Goal: Task Accomplishment & Management: Manage account settings

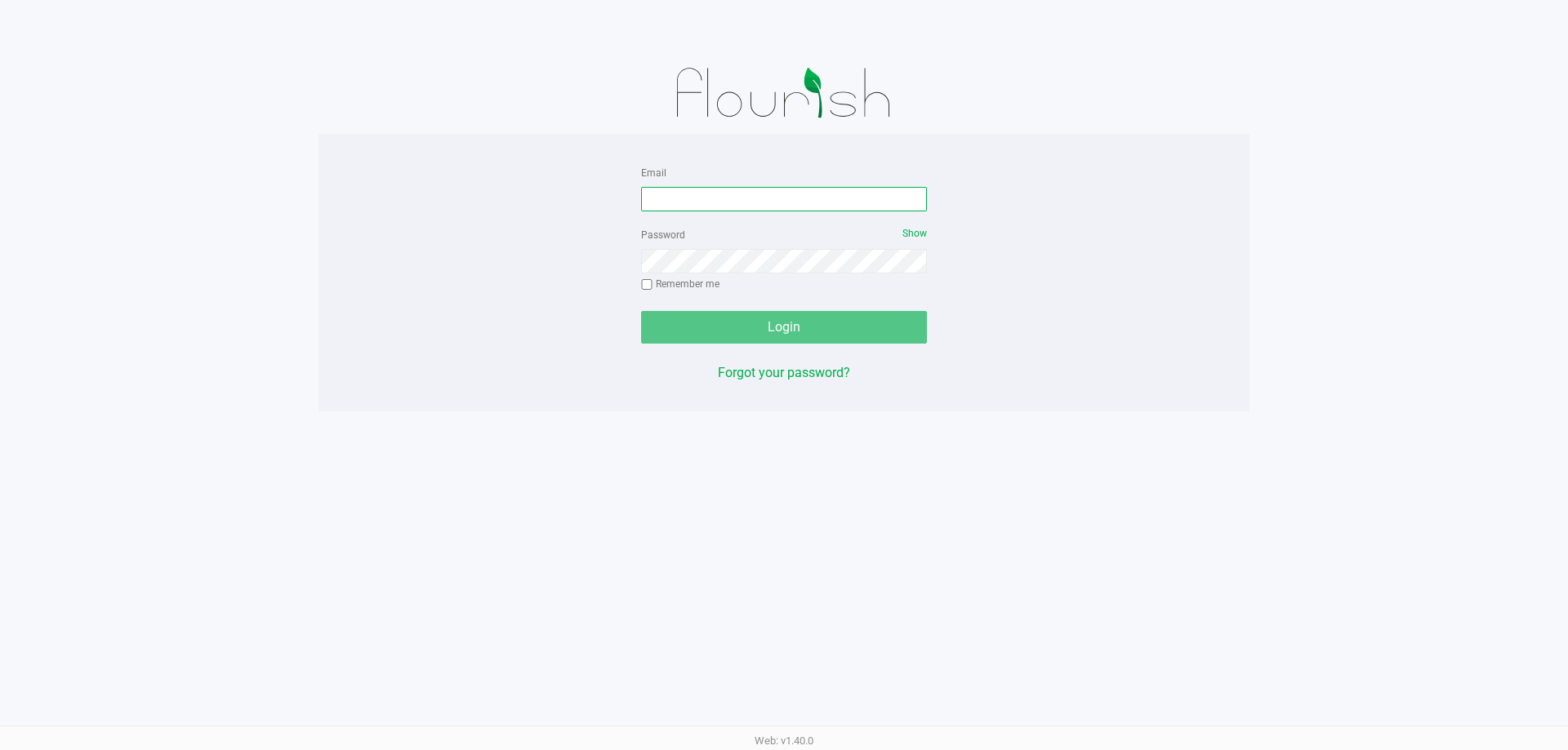
click at [697, 206] on input "Email" at bounding box center [784, 199] width 286 height 24
type input "[EMAIL_ADDRESS][DOMAIN_NAME]"
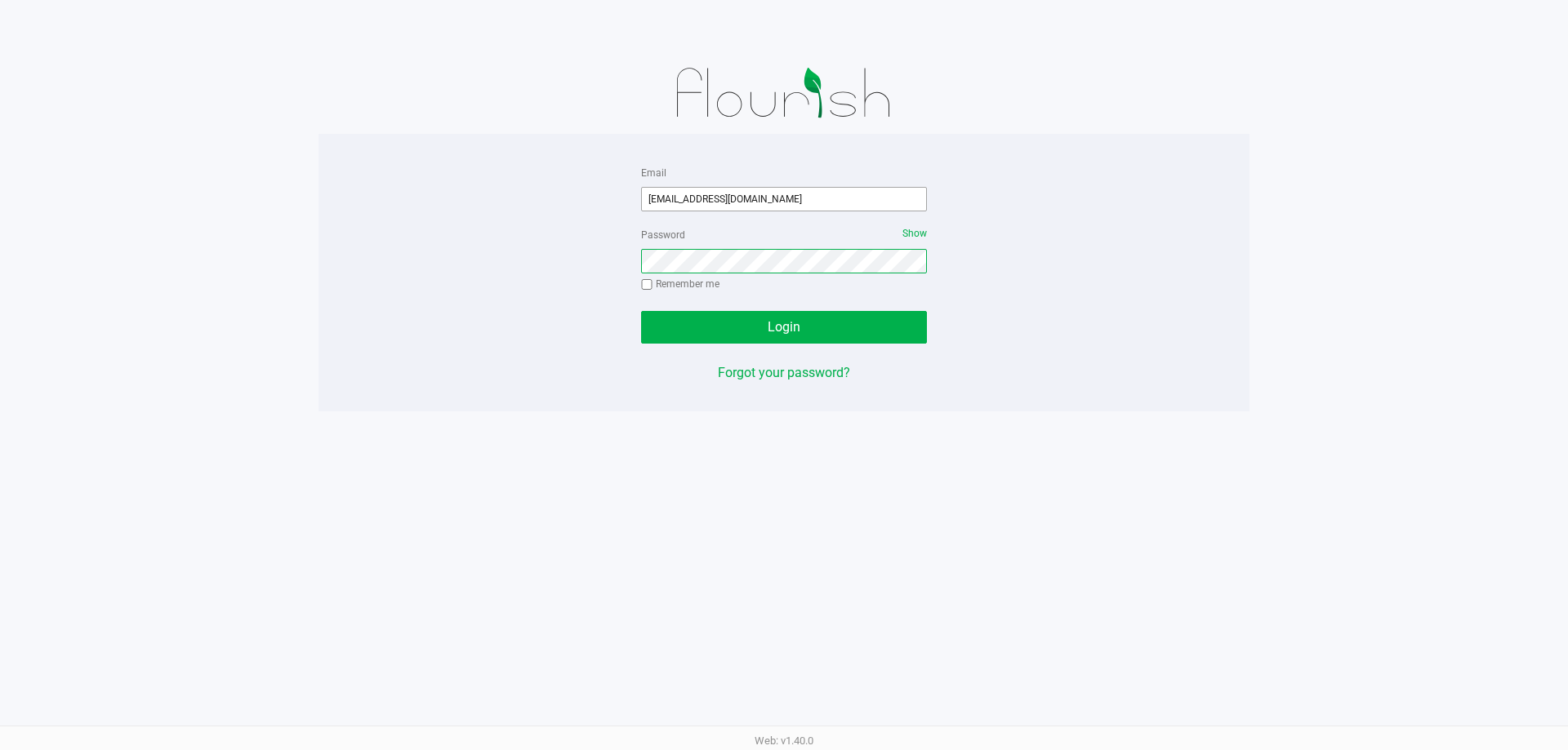
click at [641, 311] on button "Login" at bounding box center [784, 327] width 286 height 32
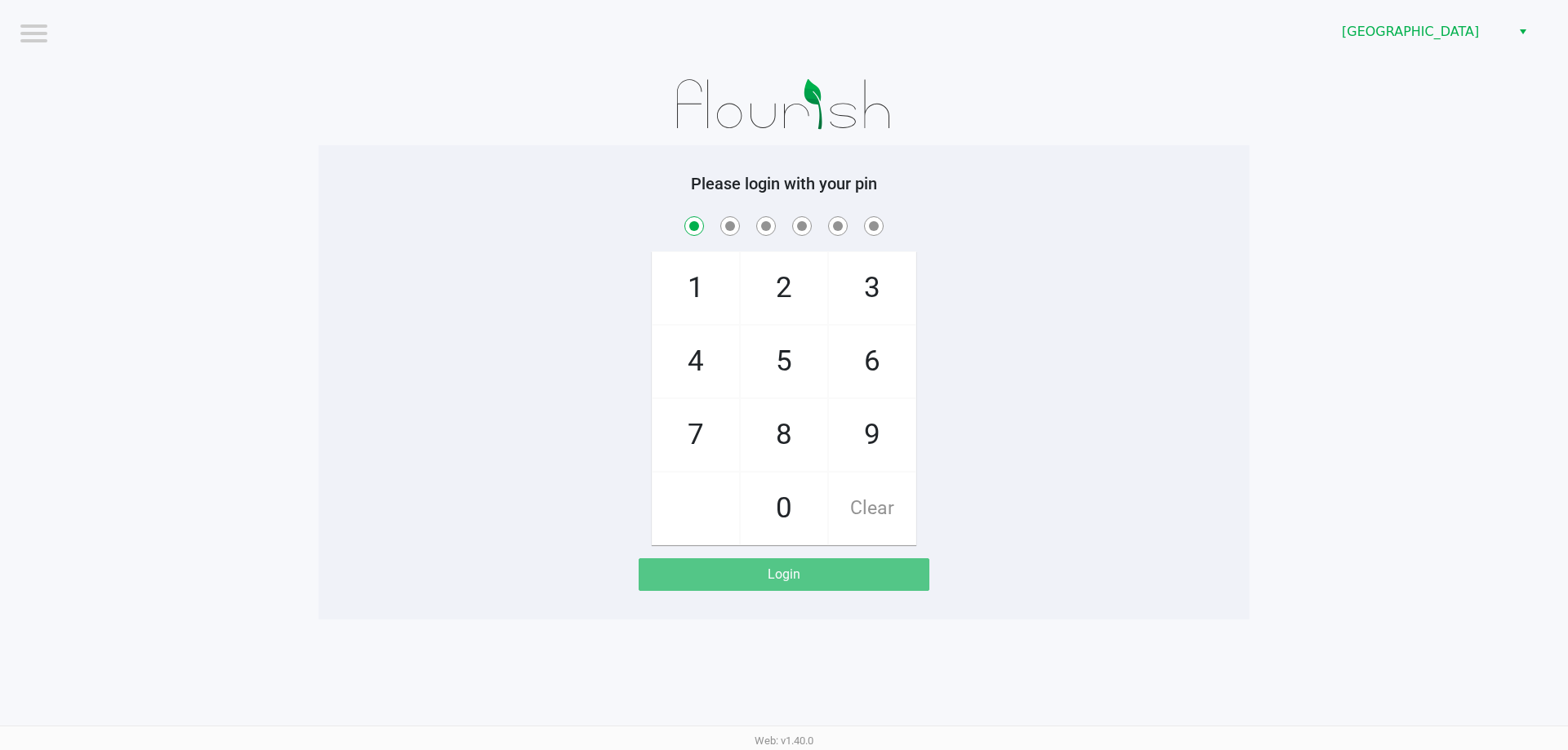
checkbox input "true"
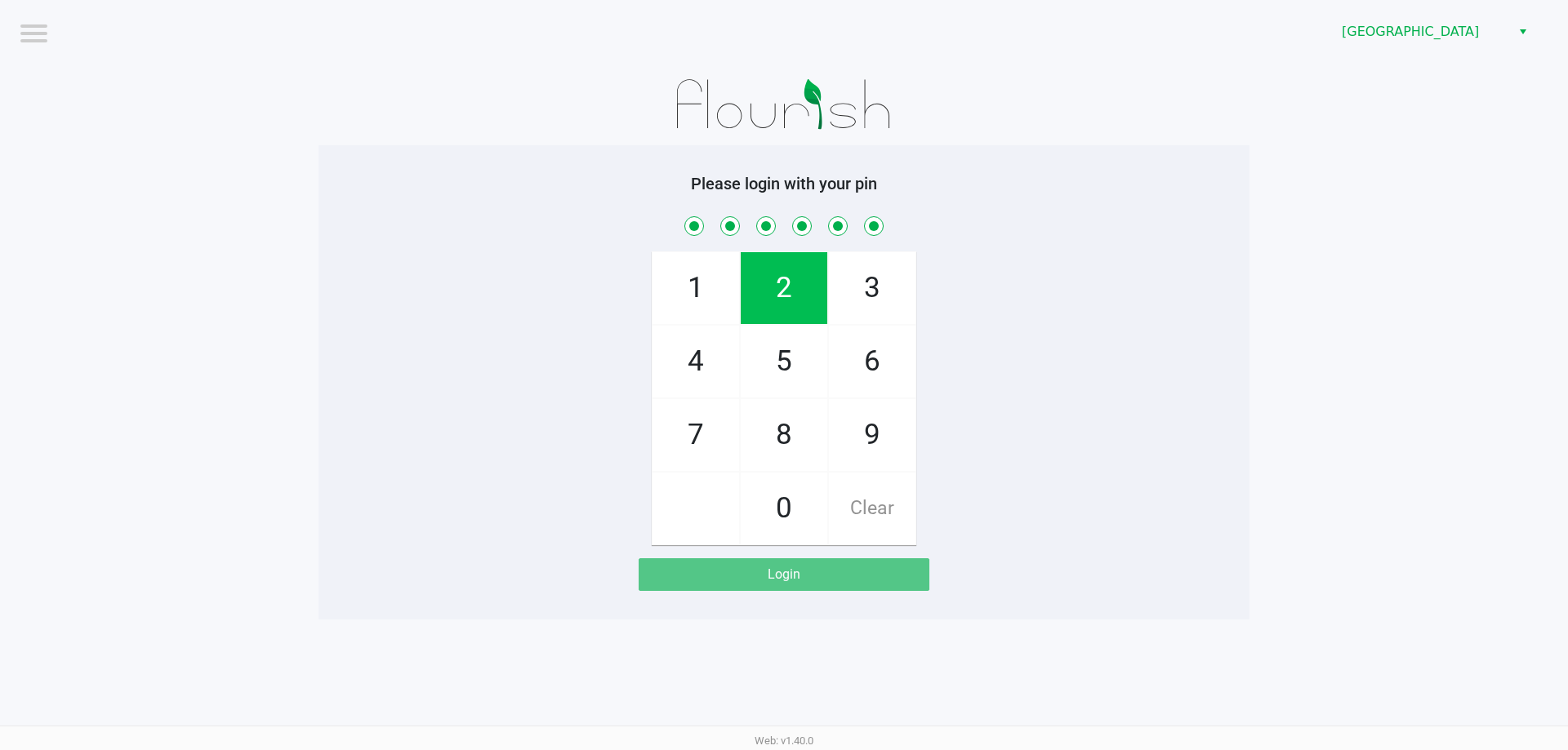
checkbox input "true"
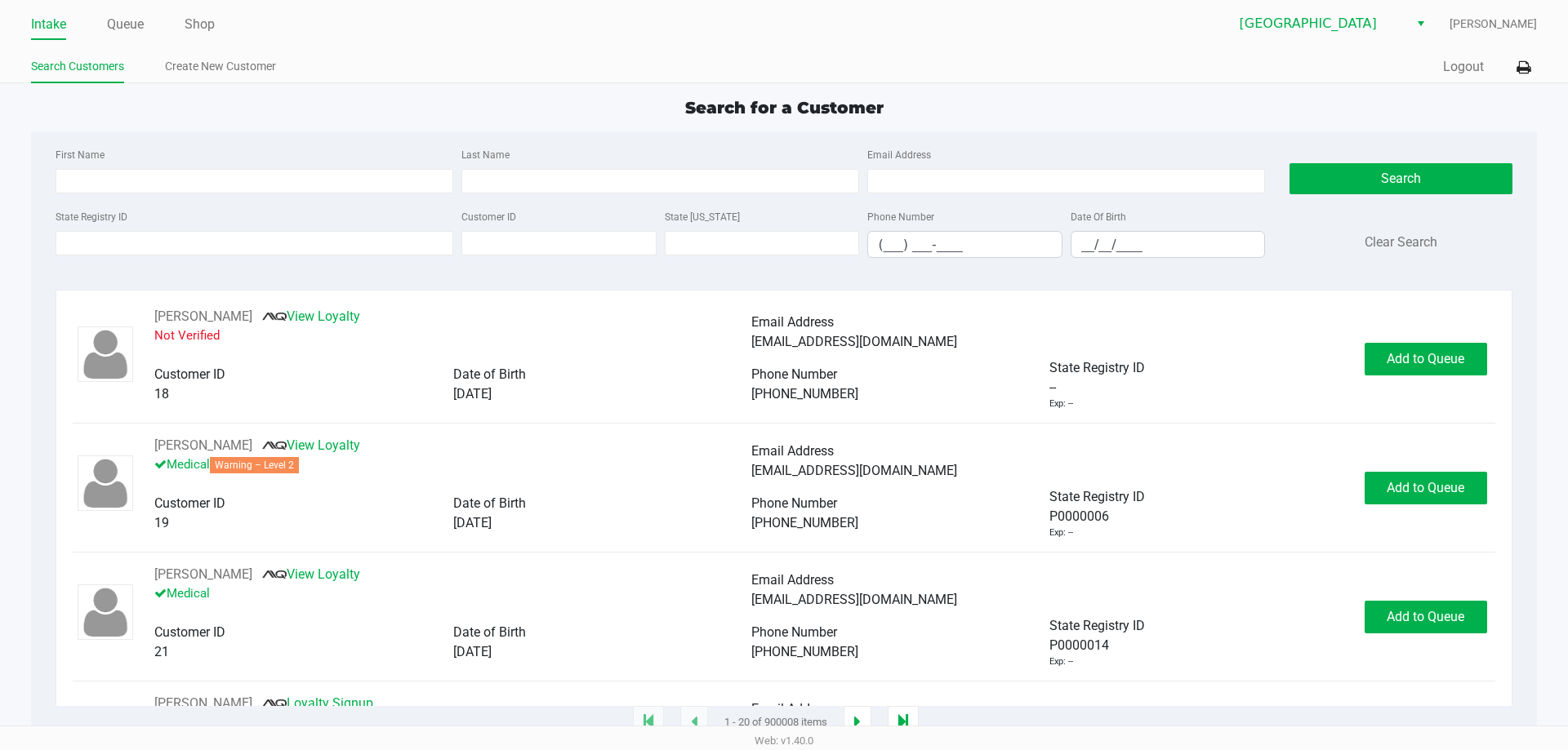
click at [1543, 61] on div "Intake Queue Shop Miami Beach WC Shanara Anderson Search Customers Create New C…" at bounding box center [784, 41] width 1568 height 83
click at [1520, 65] on icon at bounding box center [1523, 67] width 14 height 11
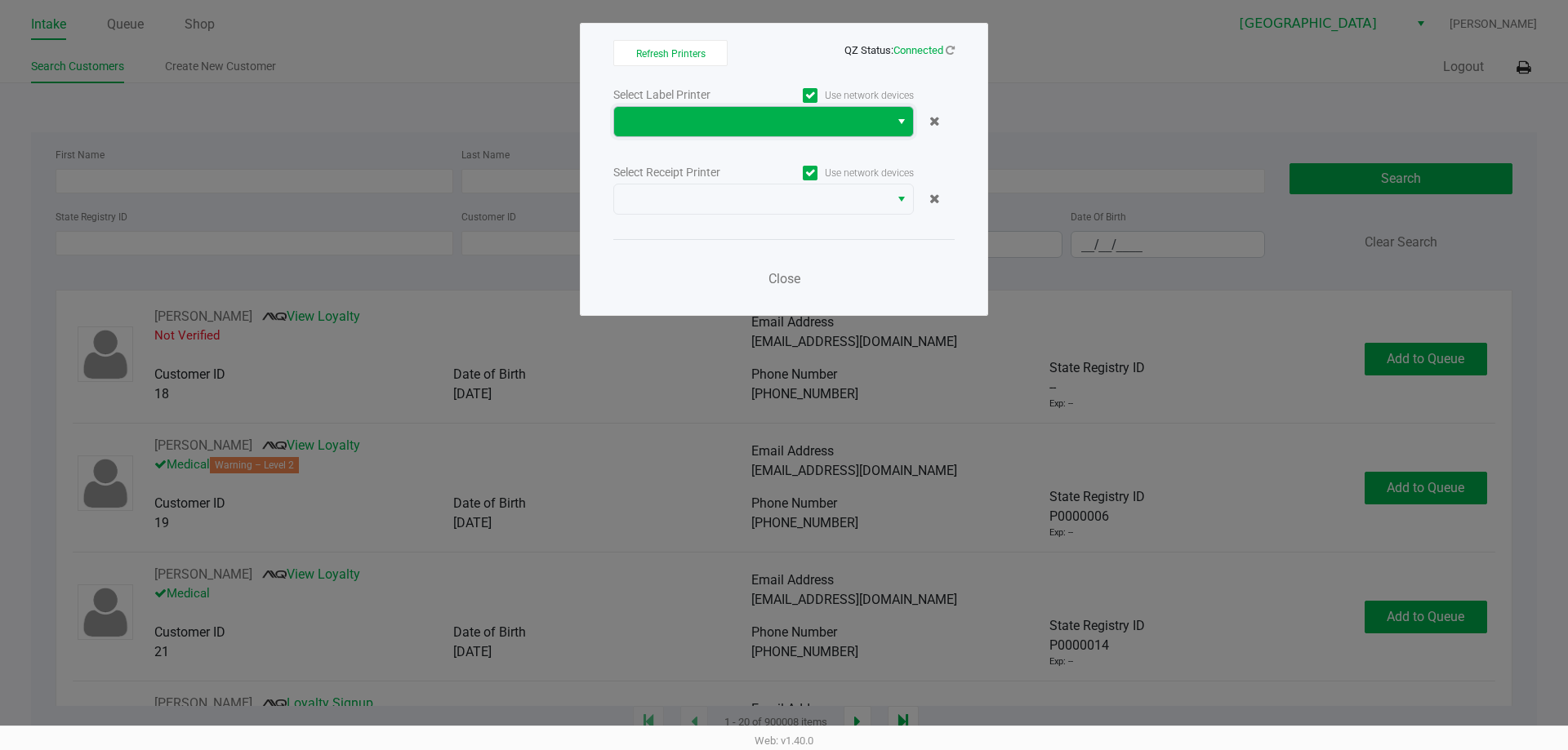
click at [722, 109] on span at bounding box center [751, 121] width 275 height 30
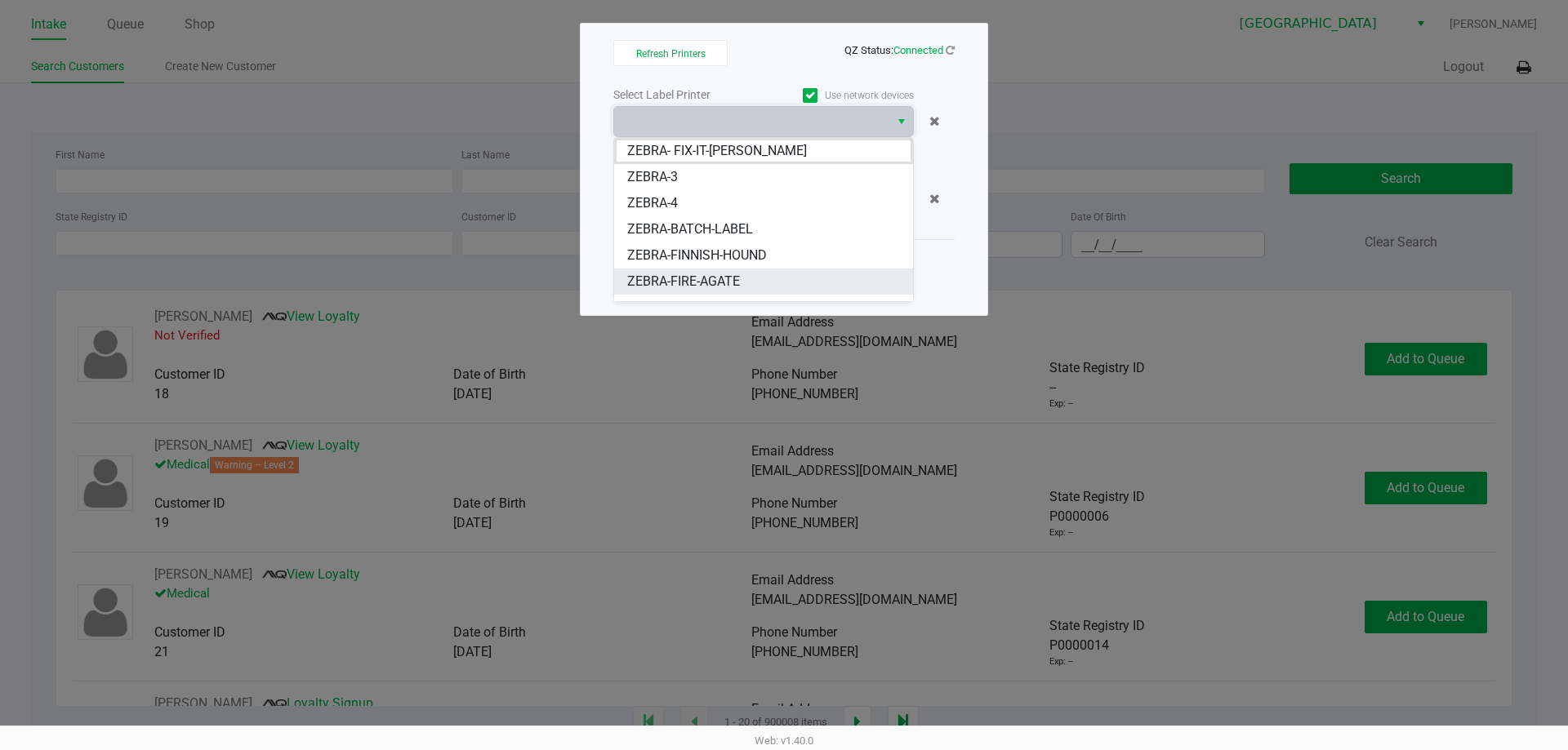
click at [705, 282] on span "ZEBRA-FIRE-AGATE" at bounding box center [683, 281] width 113 height 19
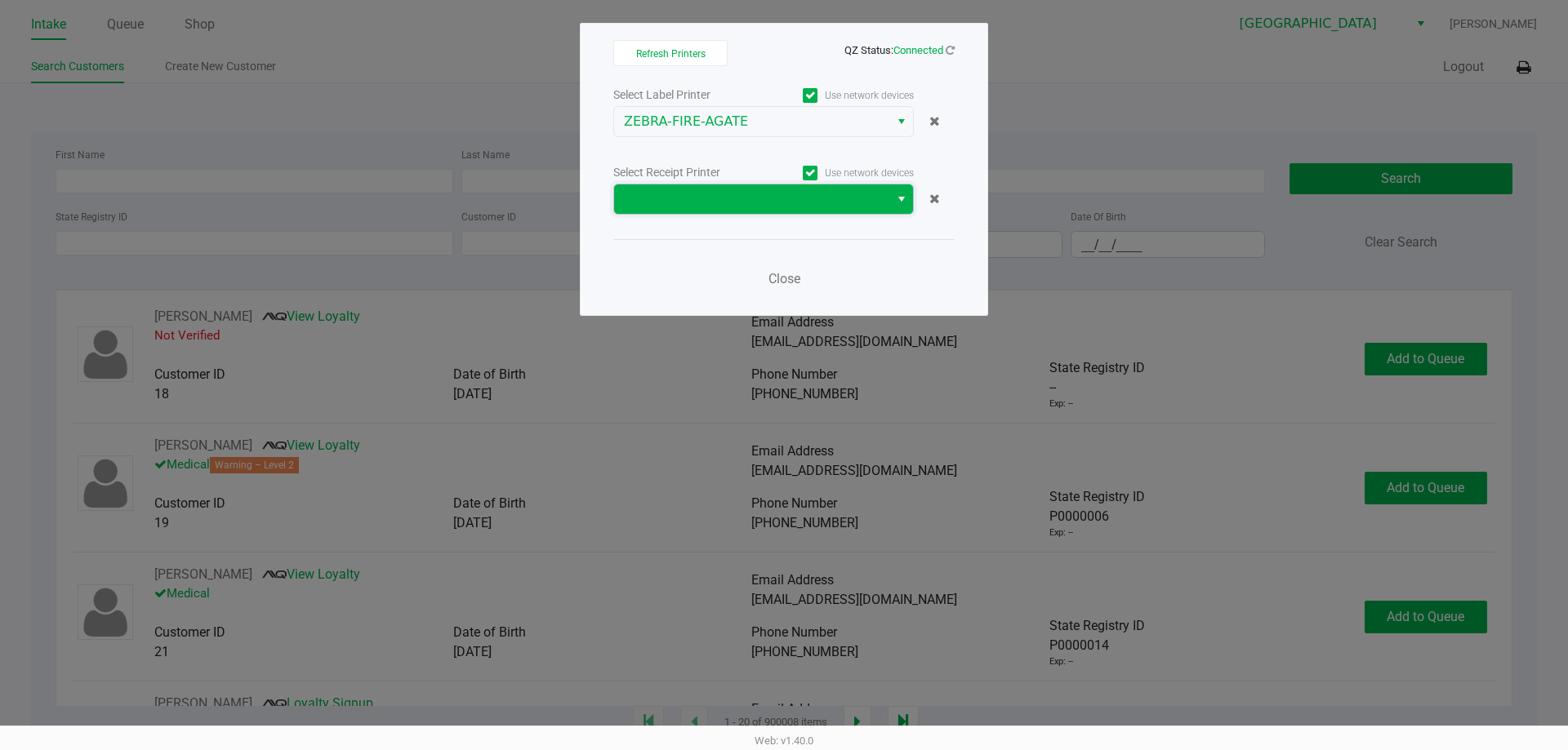
click at [759, 205] on span at bounding box center [751, 199] width 256 height 19
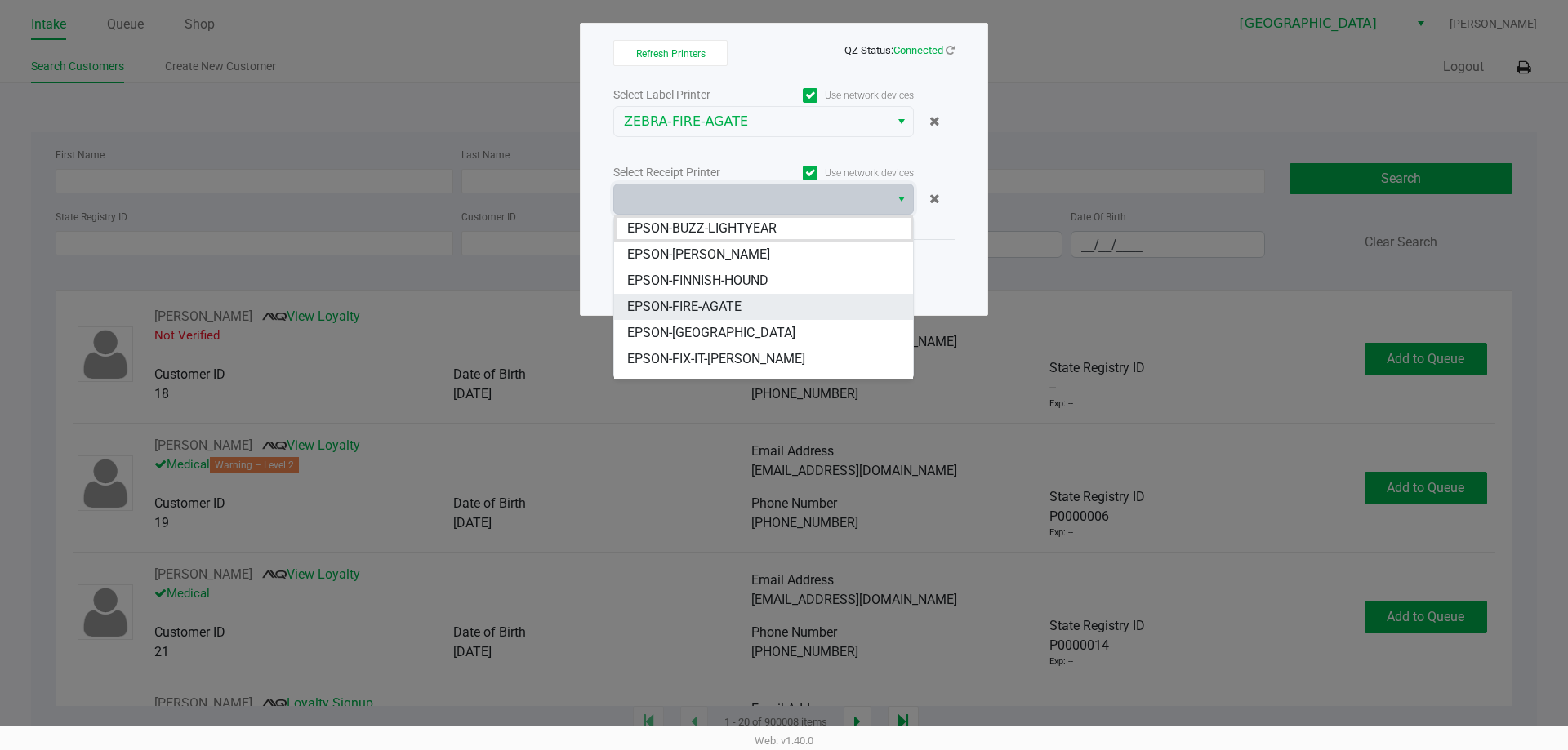
click at [732, 311] on span "EPSON-FIRE-AGATE" at bounding box center [684, 306] width 114 height 19
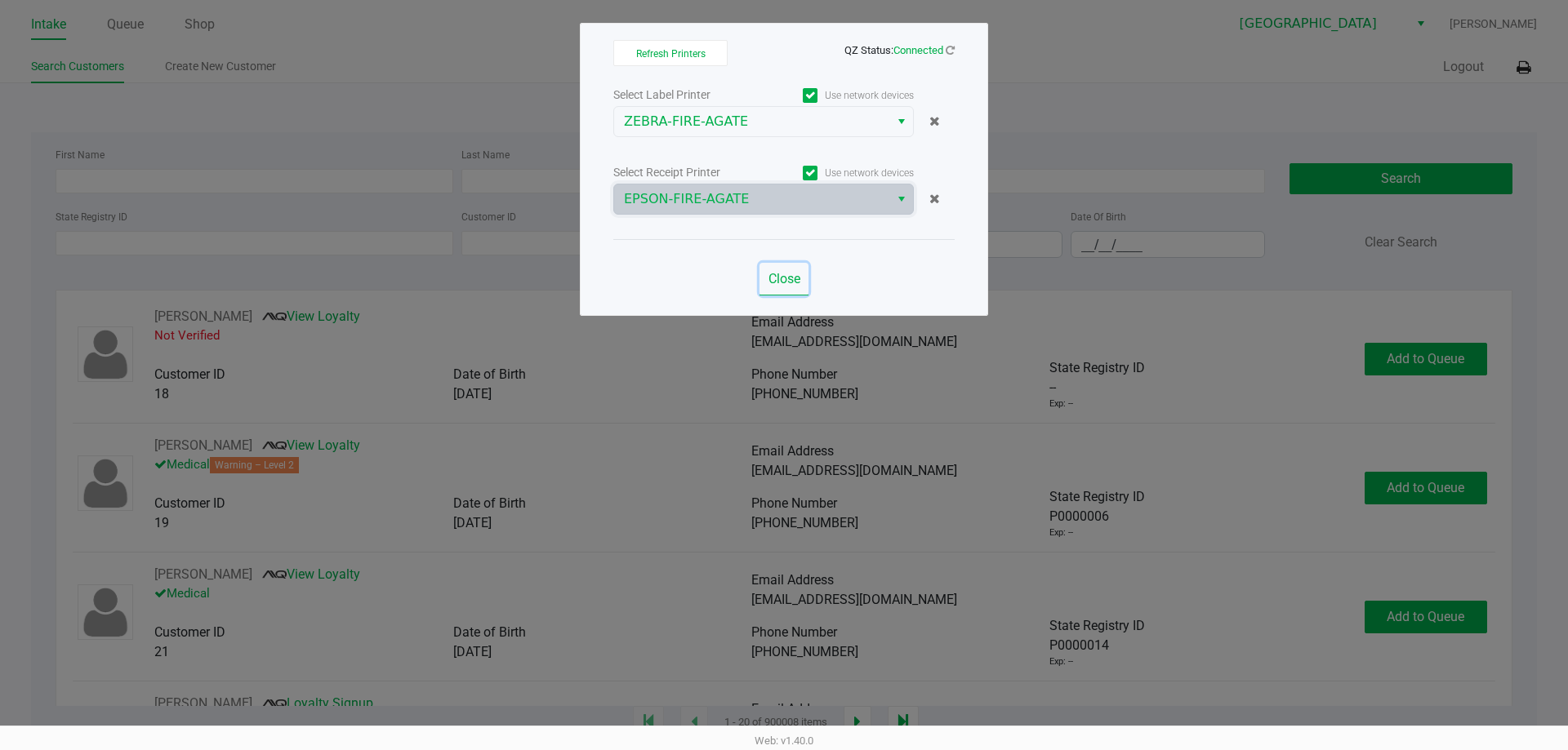
click at [794, 289] on button "Close" at bounding box center [784, 279] width 49 height 32
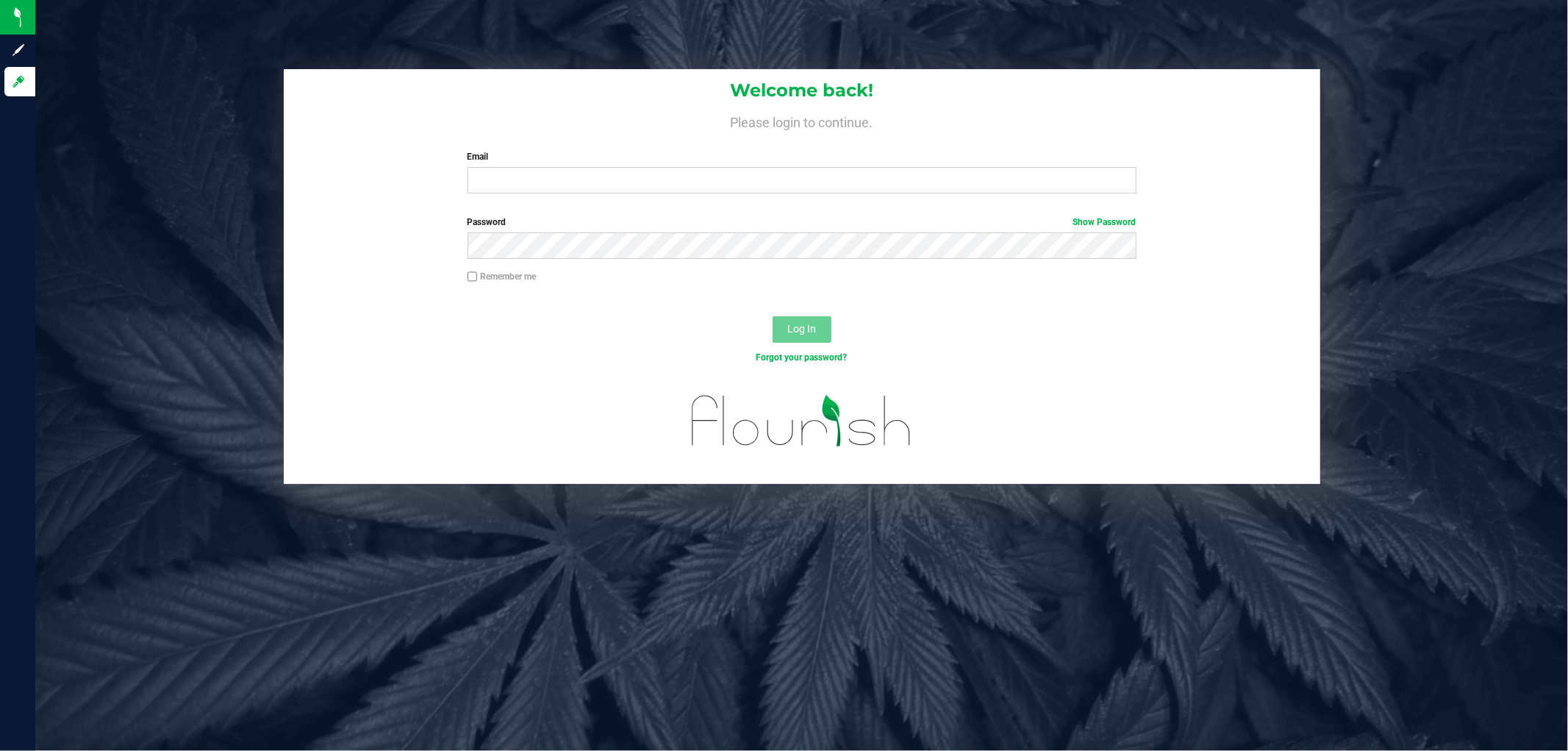
click at [642, 165] on div "Email Required Please format your email correctly." at bounding box center [802, 171] width 691 height 43
click at [642, 171] on input "Email" at bounding box center [802, 180] width 669 height 27
type input "[EMAIL_ADDRESS][DOMAIN_NAME]"
click at [773, 316] on button "Log In" at bounding box center [802, 329] width 59 height 27
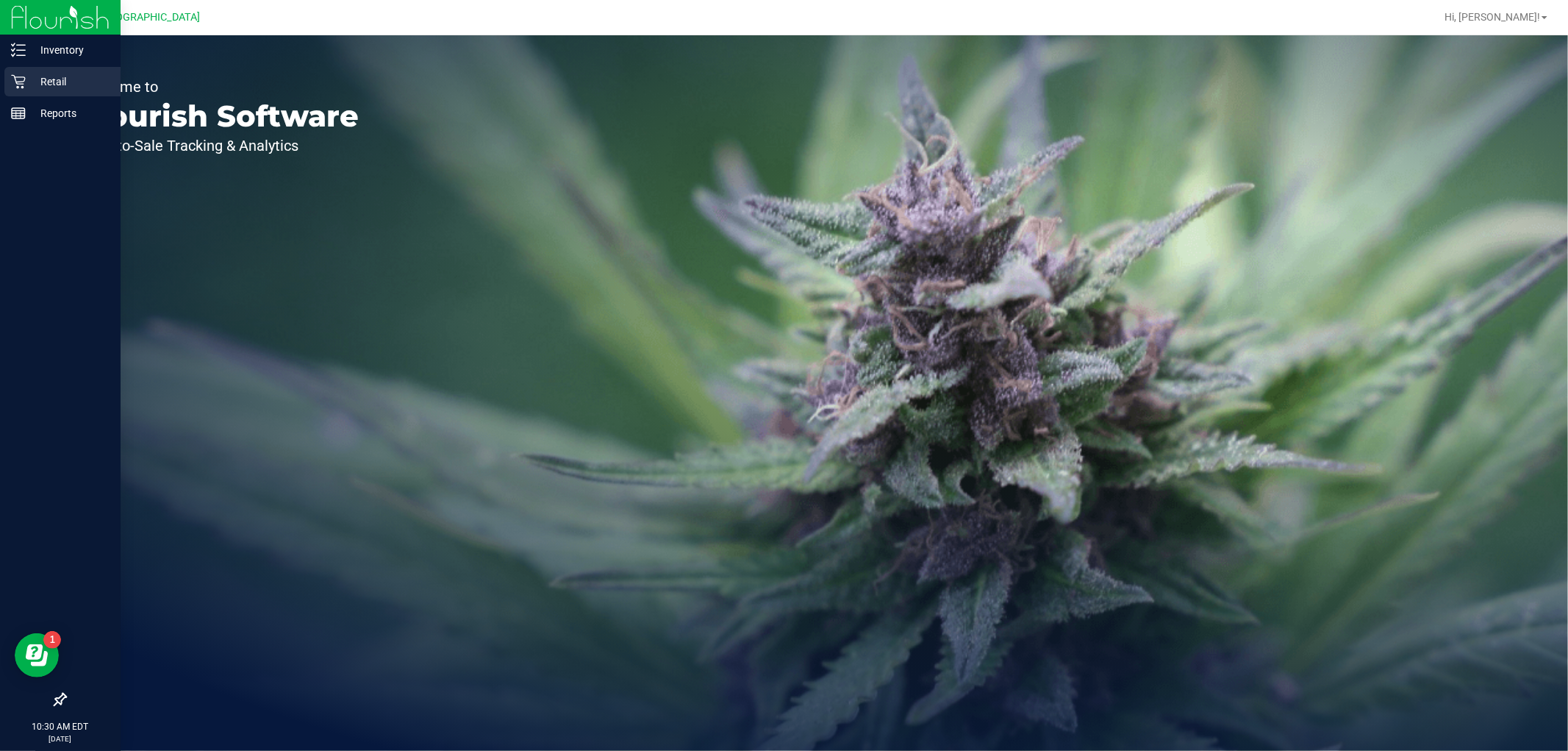
click at [25, 96] on div "Retail" at bounding box center [63, 81] width 116 height 29
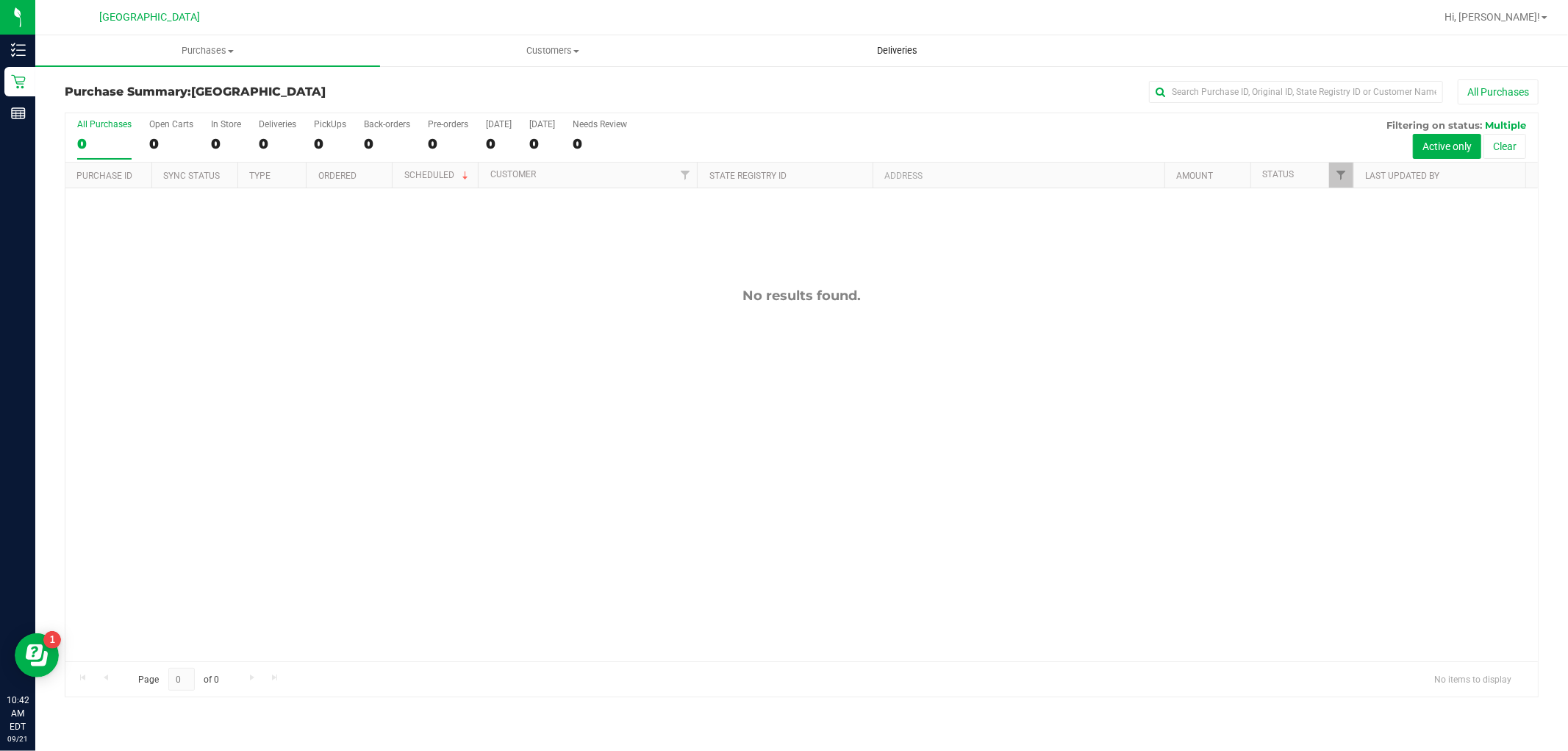
click at [921, 57] on span "Deliveries" at bounding box center [897, 50] width 80 height 13
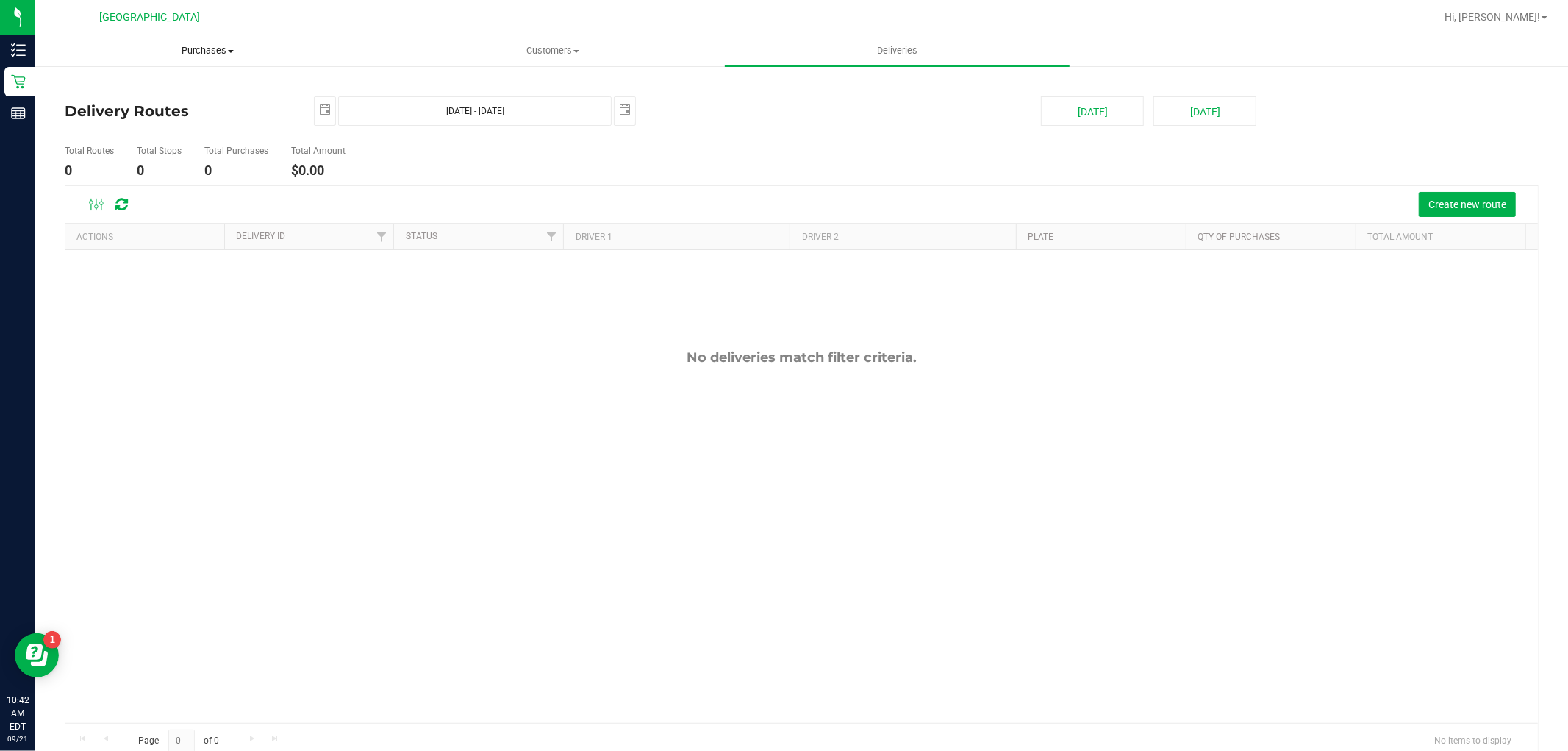
click at [211, 46] on span "Purchases" at bounding box center [208, 50] width 344 height 13
click at [258, 85] on li "Summary of purchases" at bounding box center [208, 89] width 344 height 17
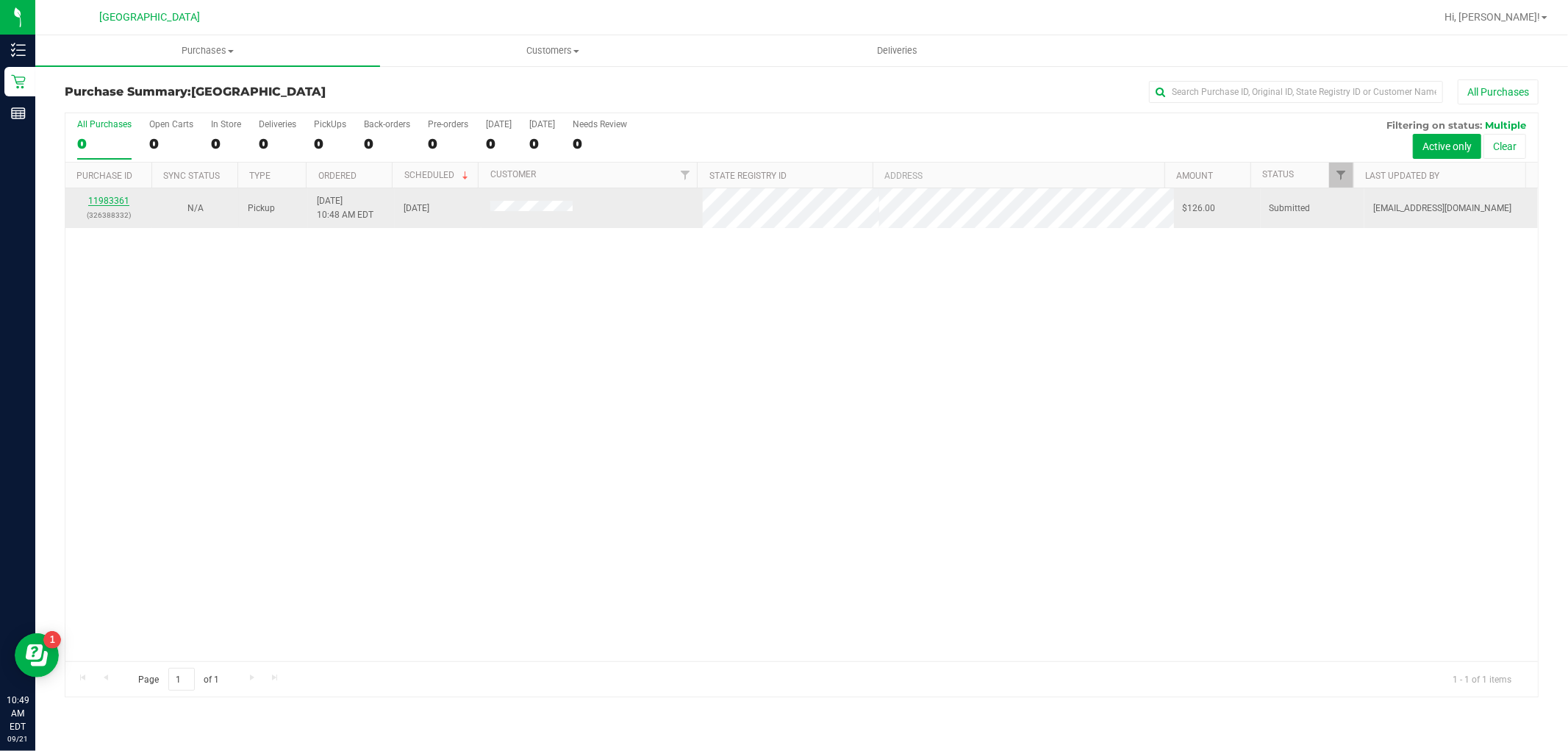
click at [116, 202] on link "11983361" at bounding box center [109, 201] width 41 height 10
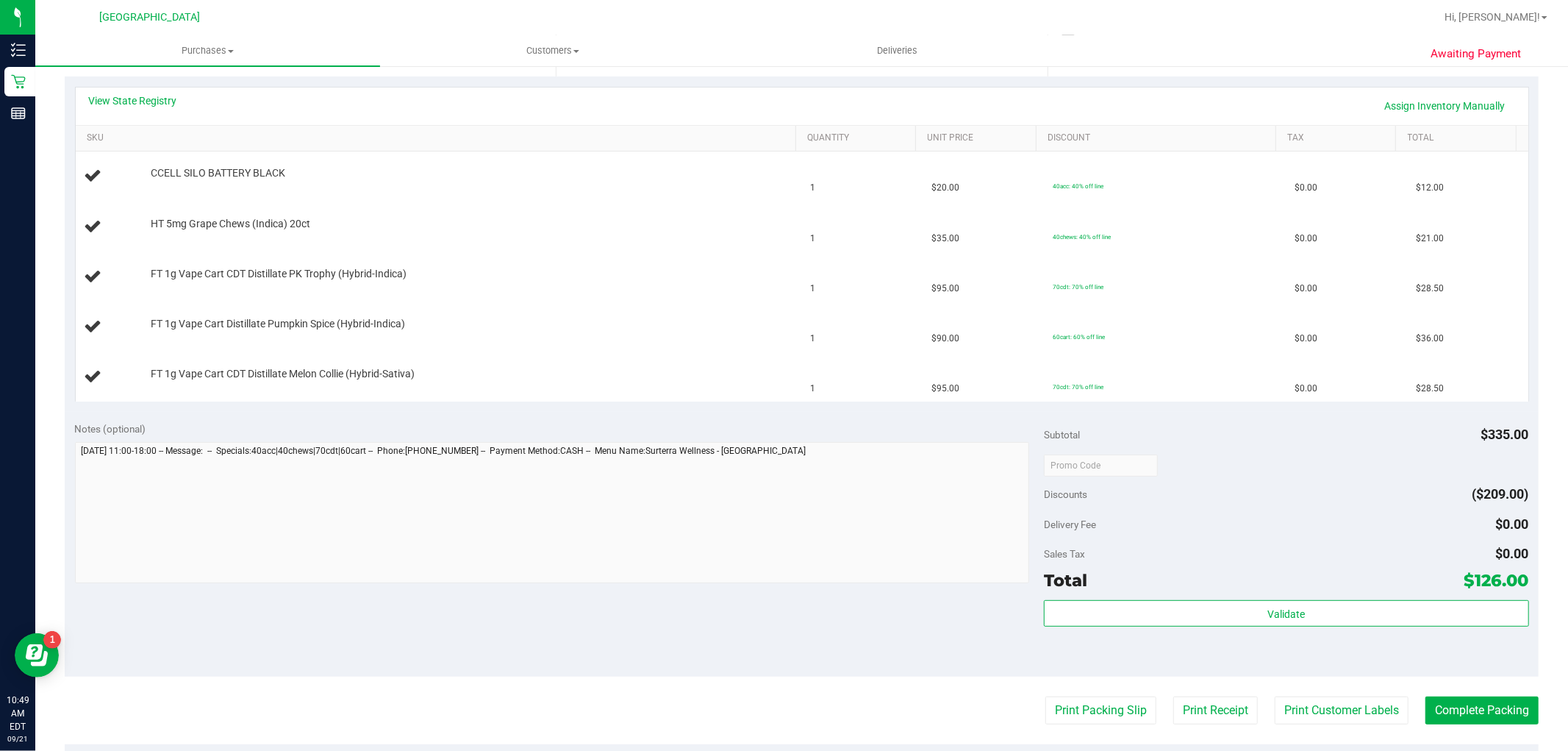
scroll to position [326, 0]
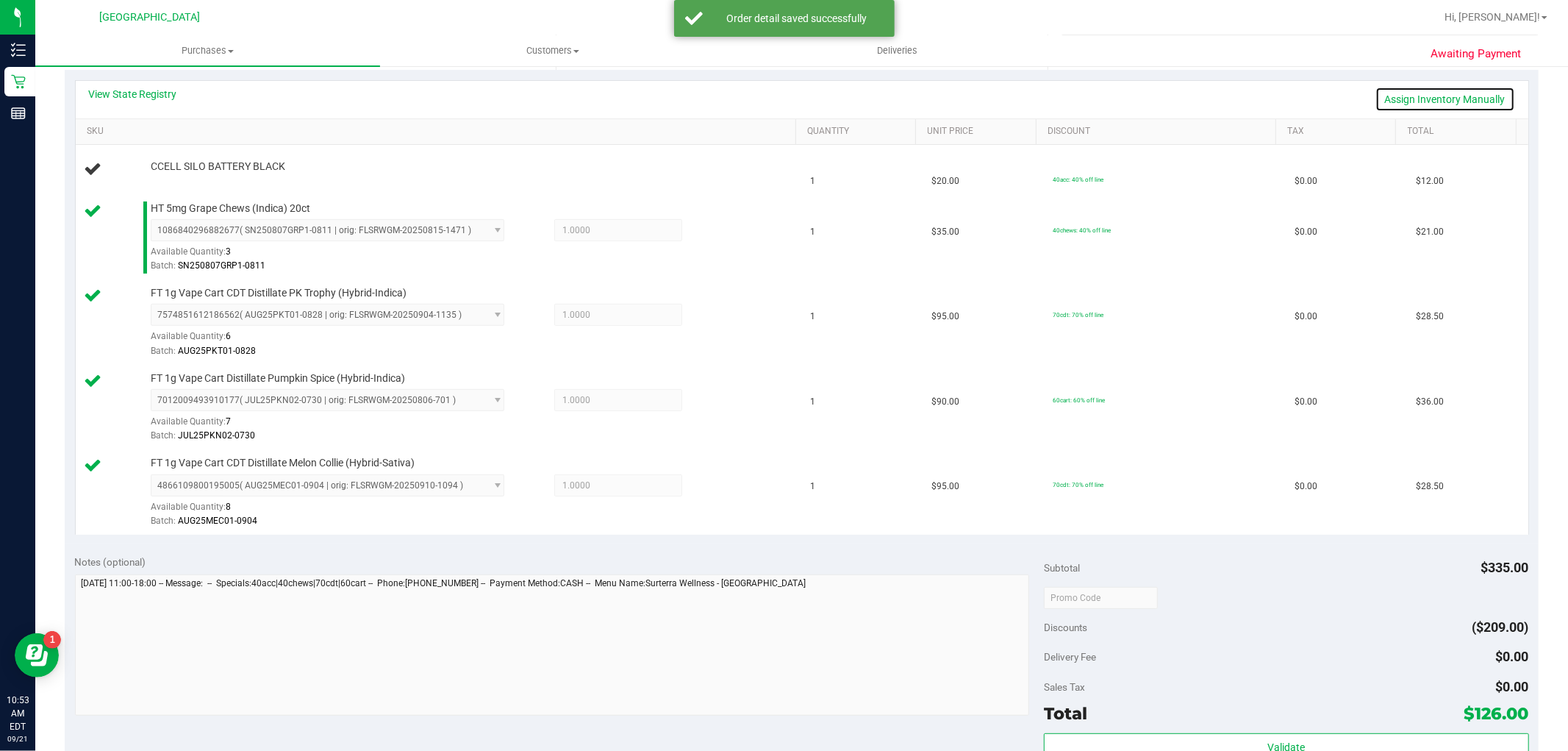
click at [1473, 100] on link "Assign Inventory Manually" at bounding box center [1445, 99] width 140 height 25
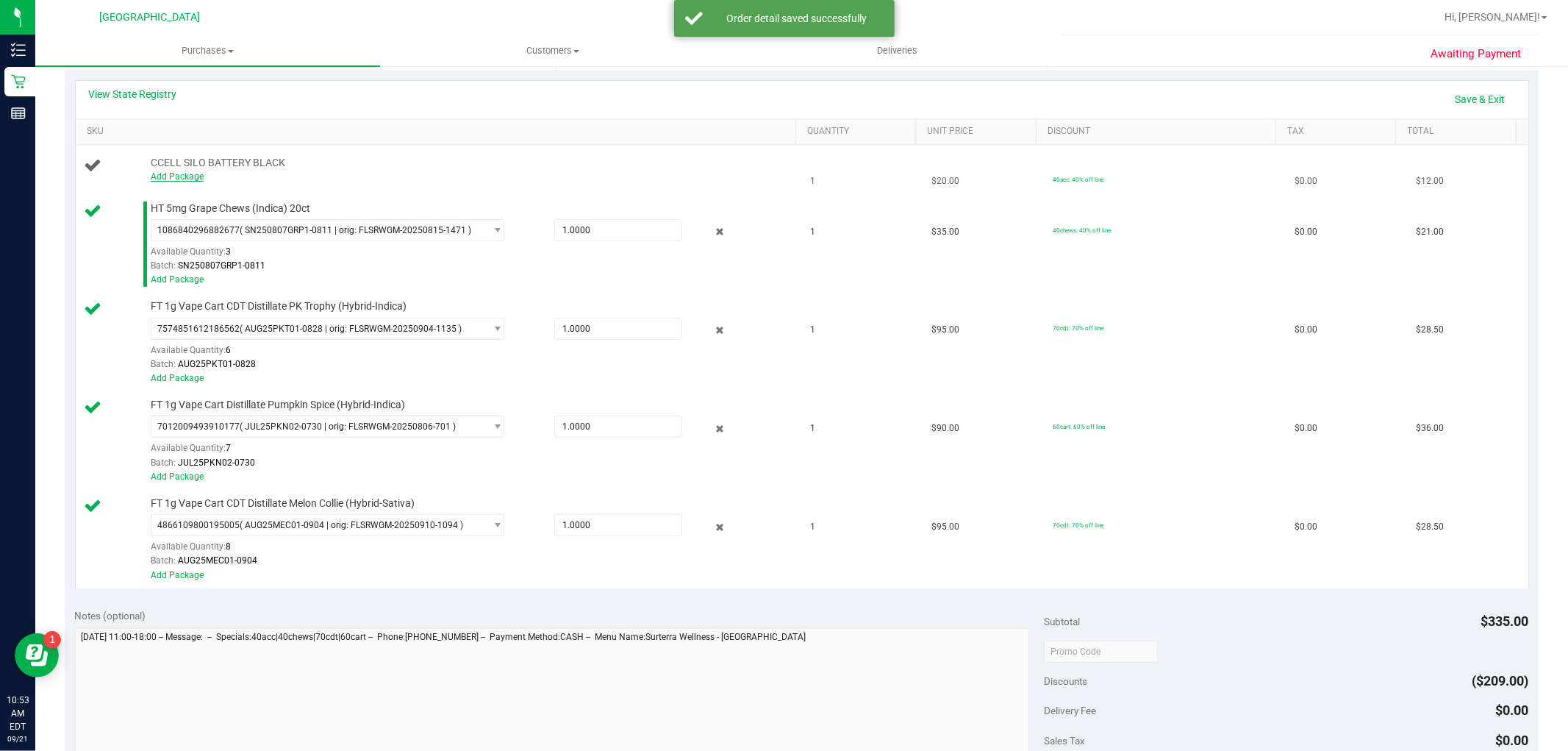
click at [175, 171] on link "Add Package" at bounding box center [177, 176] width 53 height 10
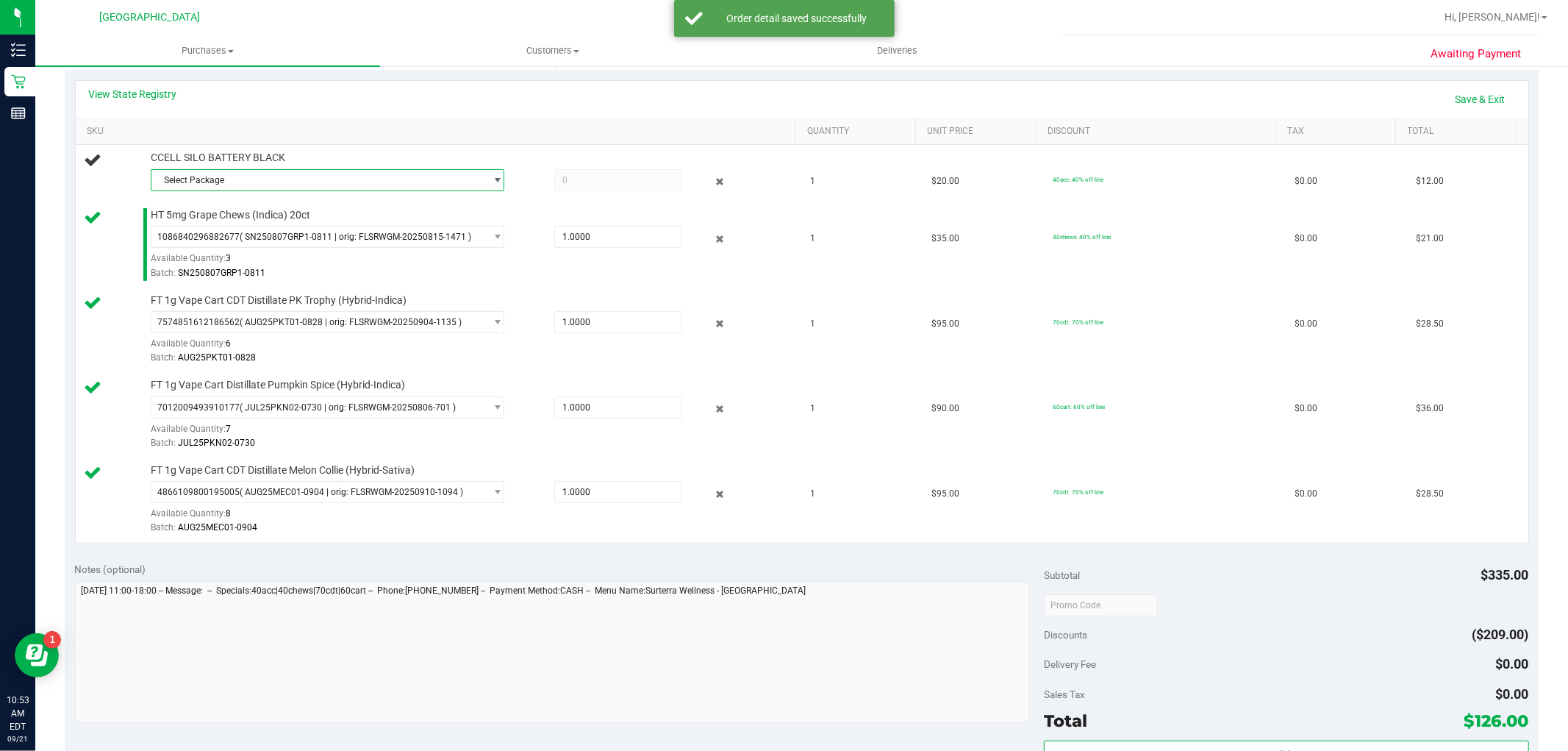
click at [466, 182] on span "Select Package" at bounding box center [318, 180] width 333 height 20
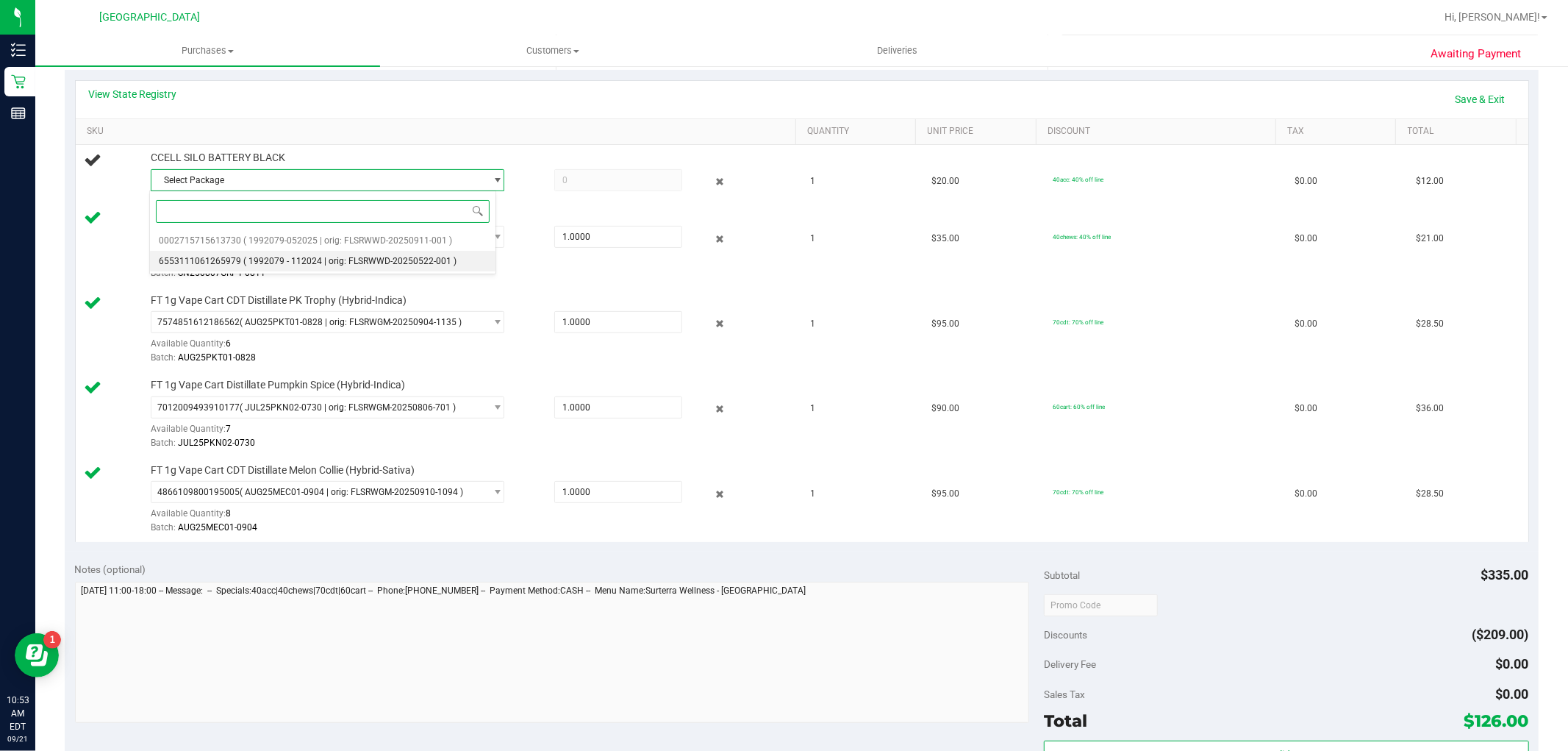
click at [404, 253] on li "6553111061265979 ( 1992079 - 112024 | orig: FLSRWWD-20250522-001 )" at bounding box center [323, 261] width 346 height 20
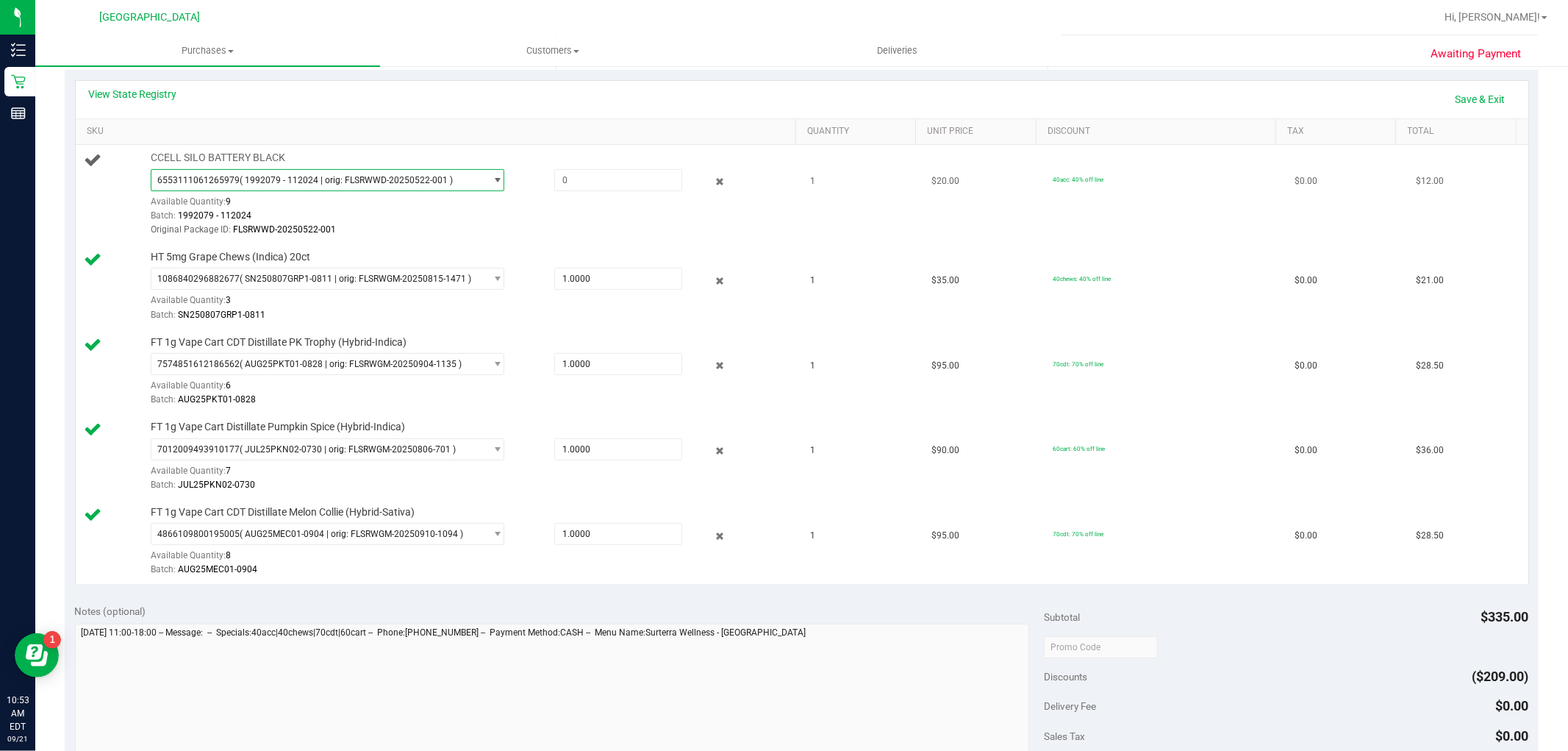
click at [473, 182] on span "6553111061265979 ( 1992079 - 112024 | orig: FLSRWWD-20250522-001 )" at bounding box center [318, 180] width 333 height 20
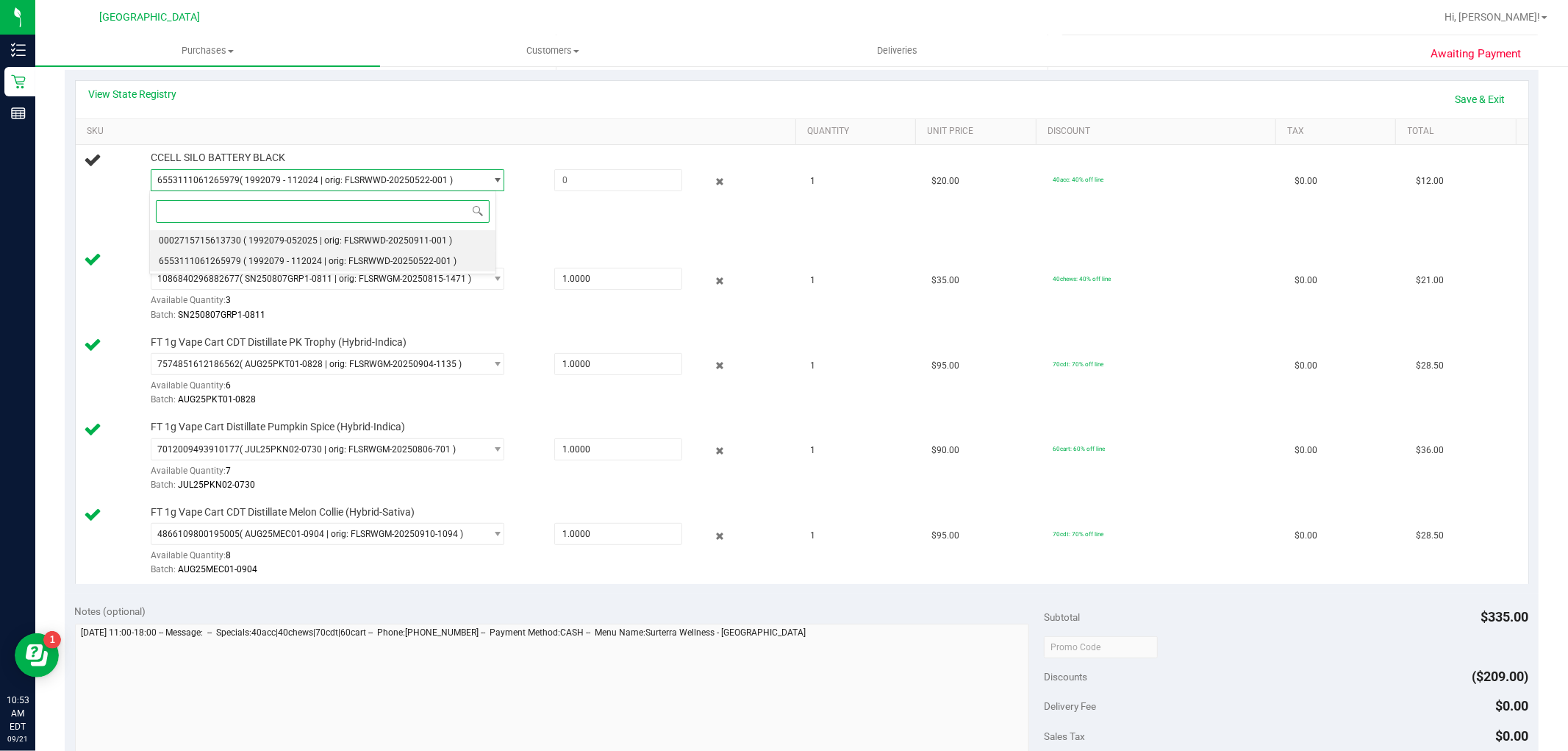
click at [421, 246] on li "0002715715613730 ( 1992079-052025 | orig: FLSRWWD-20250911-001 )" at bounding box center [323, 241] width 346 height 20
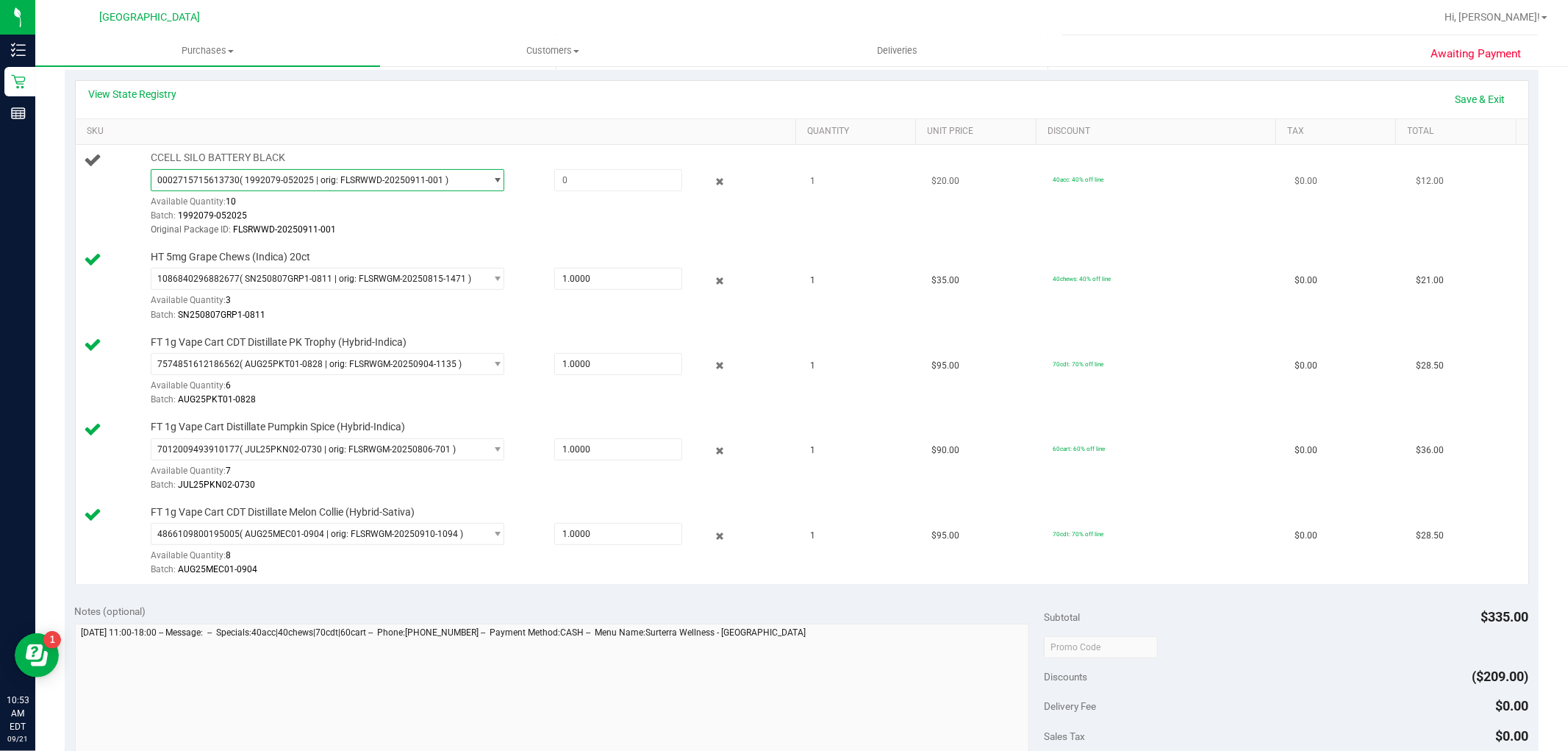
click at [484, 178] on span "select" at bounding box center [493, 180] width 18 height 20
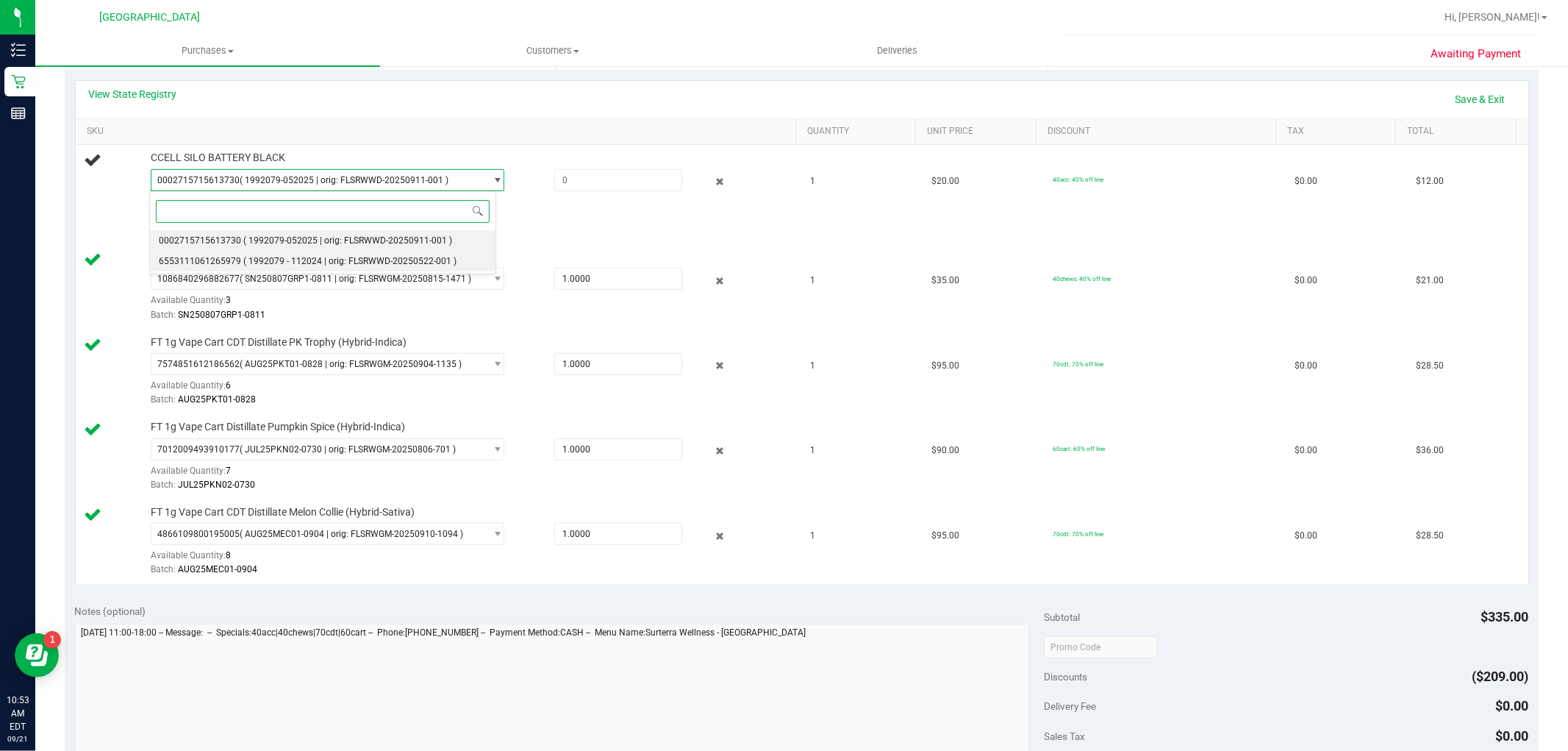
click at [416, 254] on li "6553111061265979 ( 1992079 - 112024 | orig: FLSRWWD-20250522-001 )" at bounding box center [323, 261] width 346 height 20
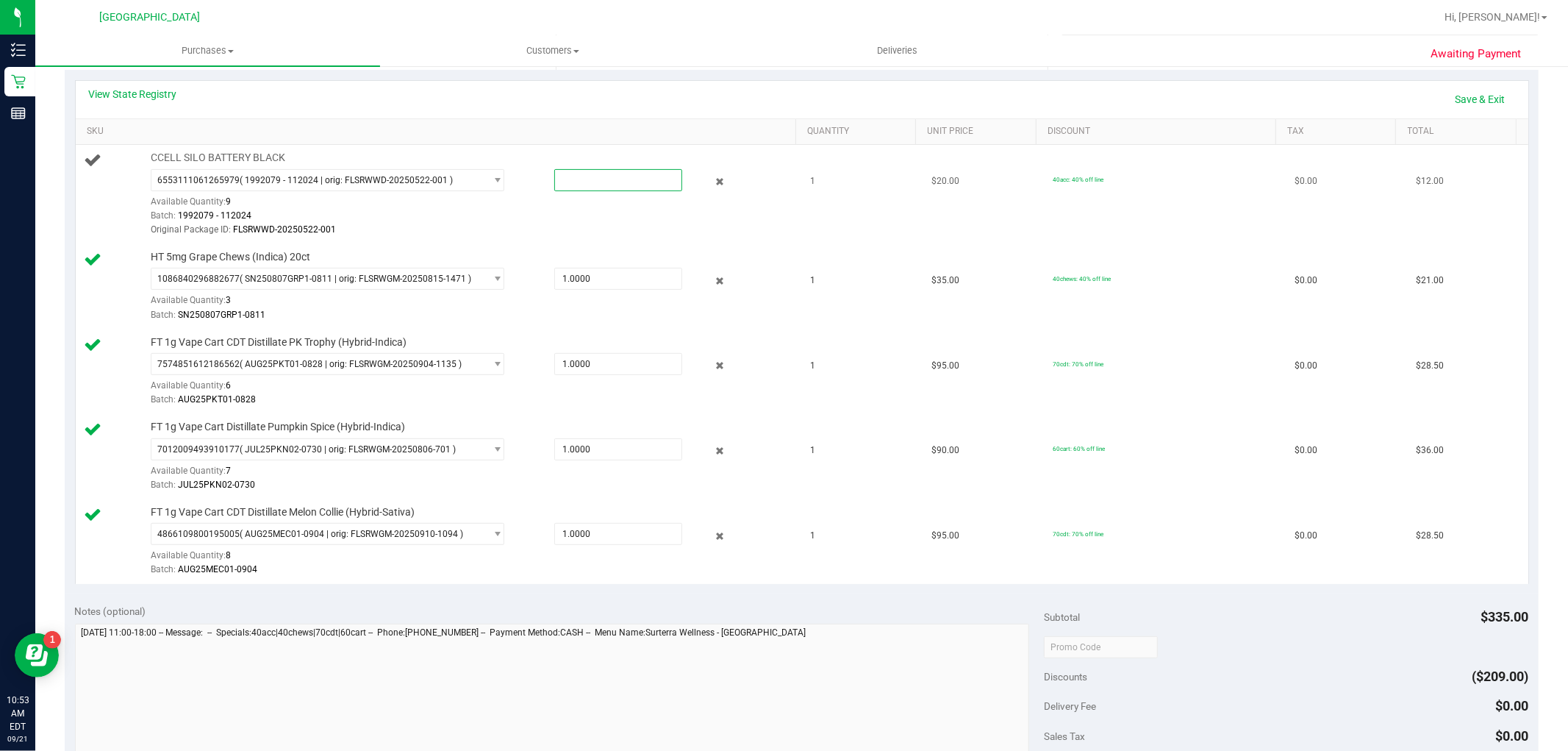
click at [597, 188] on span at bounding box center [618, 180] width 128 height 22
type input "1"
type input "1.0000"
click at [686, 226] on div "Original Package ID: FLSRWWD-20250522-001" at bounding box center [470, 230] width 639 height 14
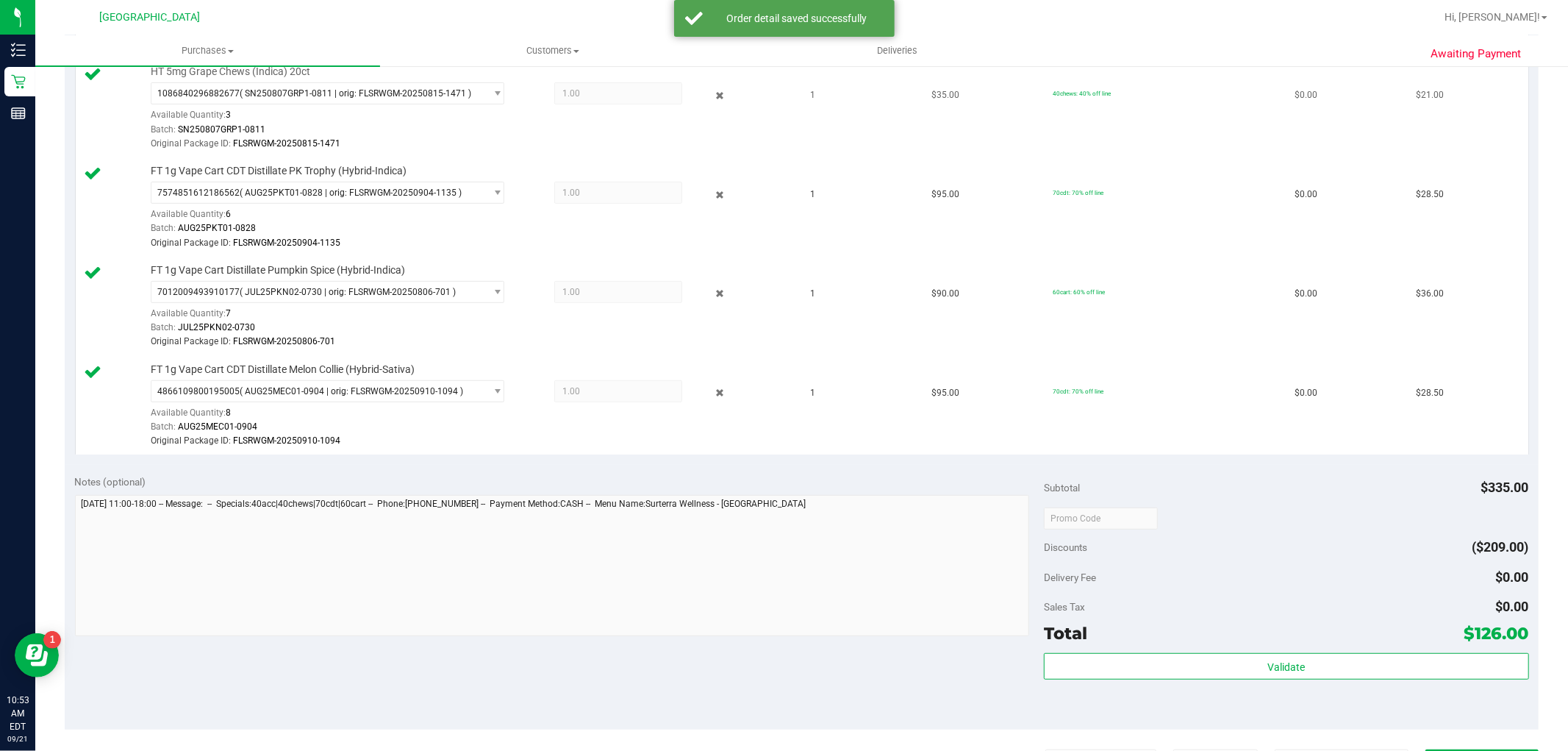
scroll to position [245, 0]
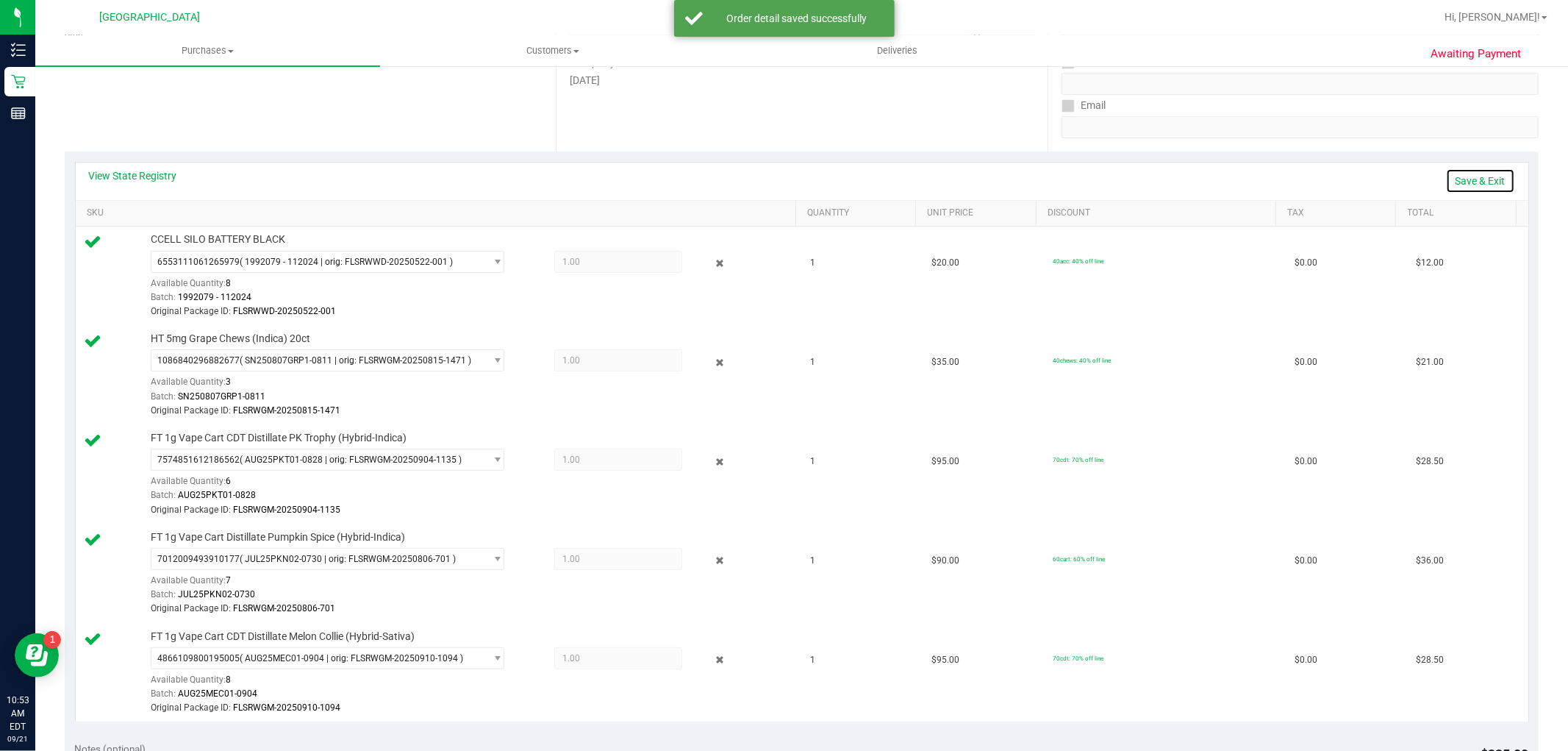
click at [1450, 178] on link "Save & Exit" at bounding box center [1481, 181] width 69 height 25
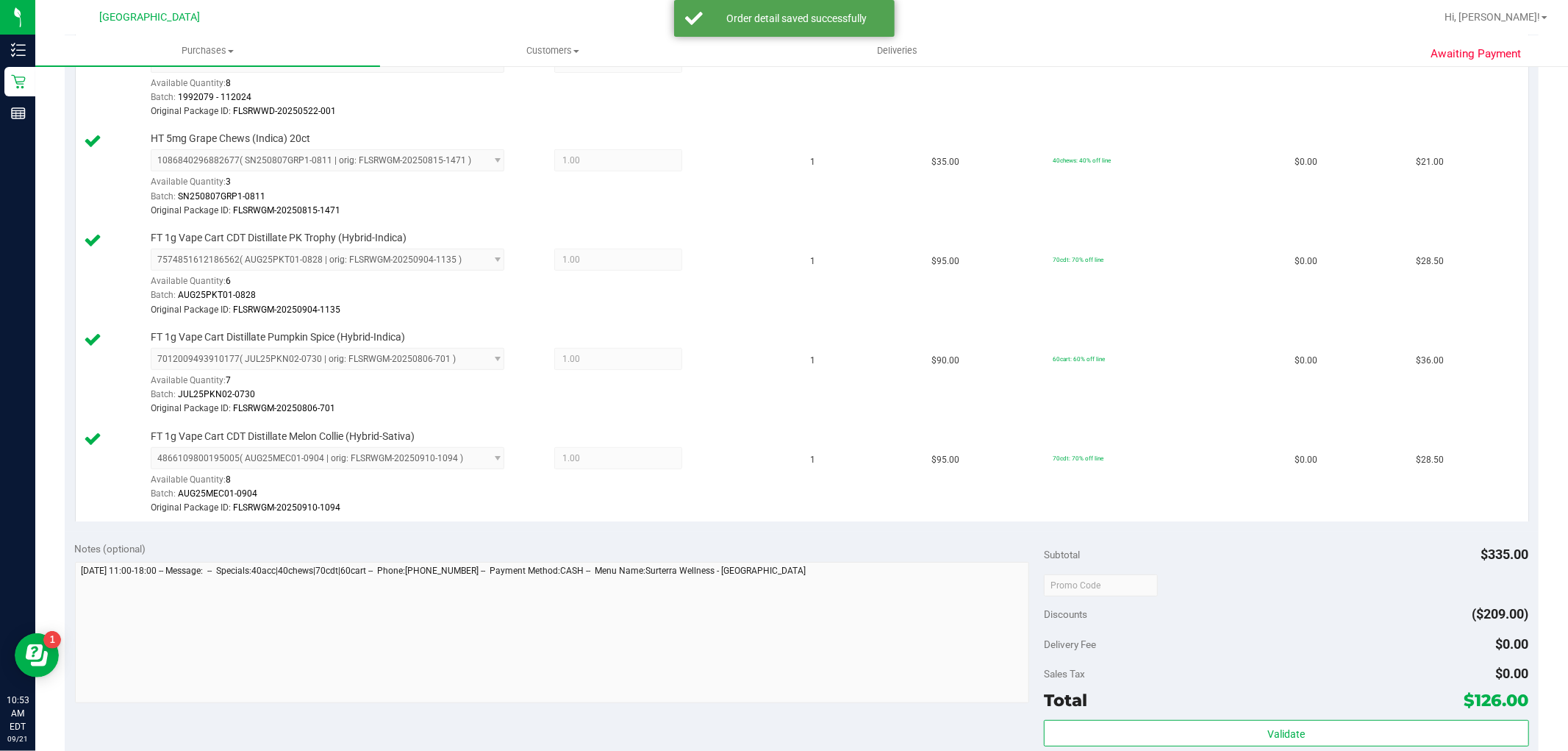
scroll to position [735, 0]
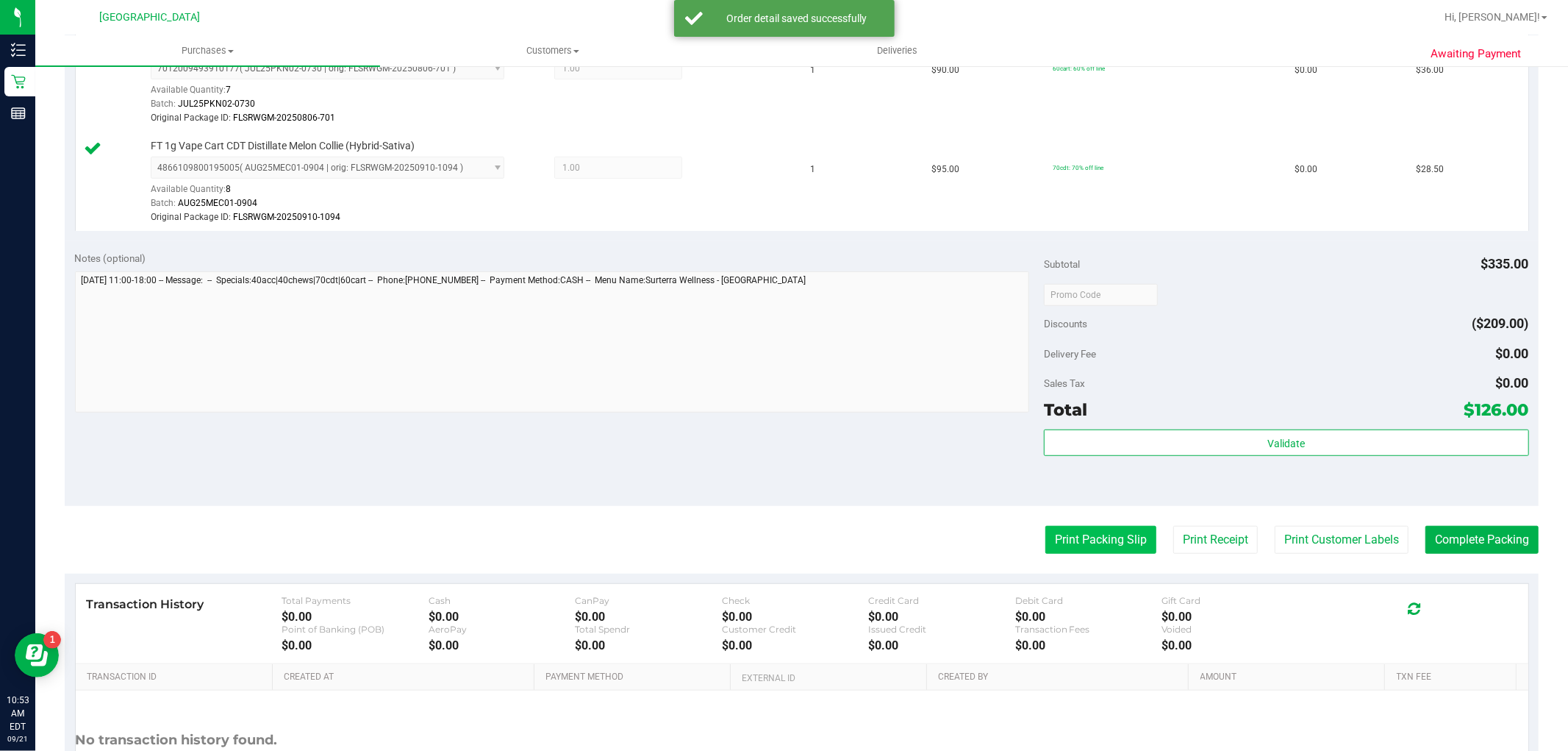
click at [1106, 531] on button "Print Packing Slip" at bounding box center [1100, 539] width 111 height 28
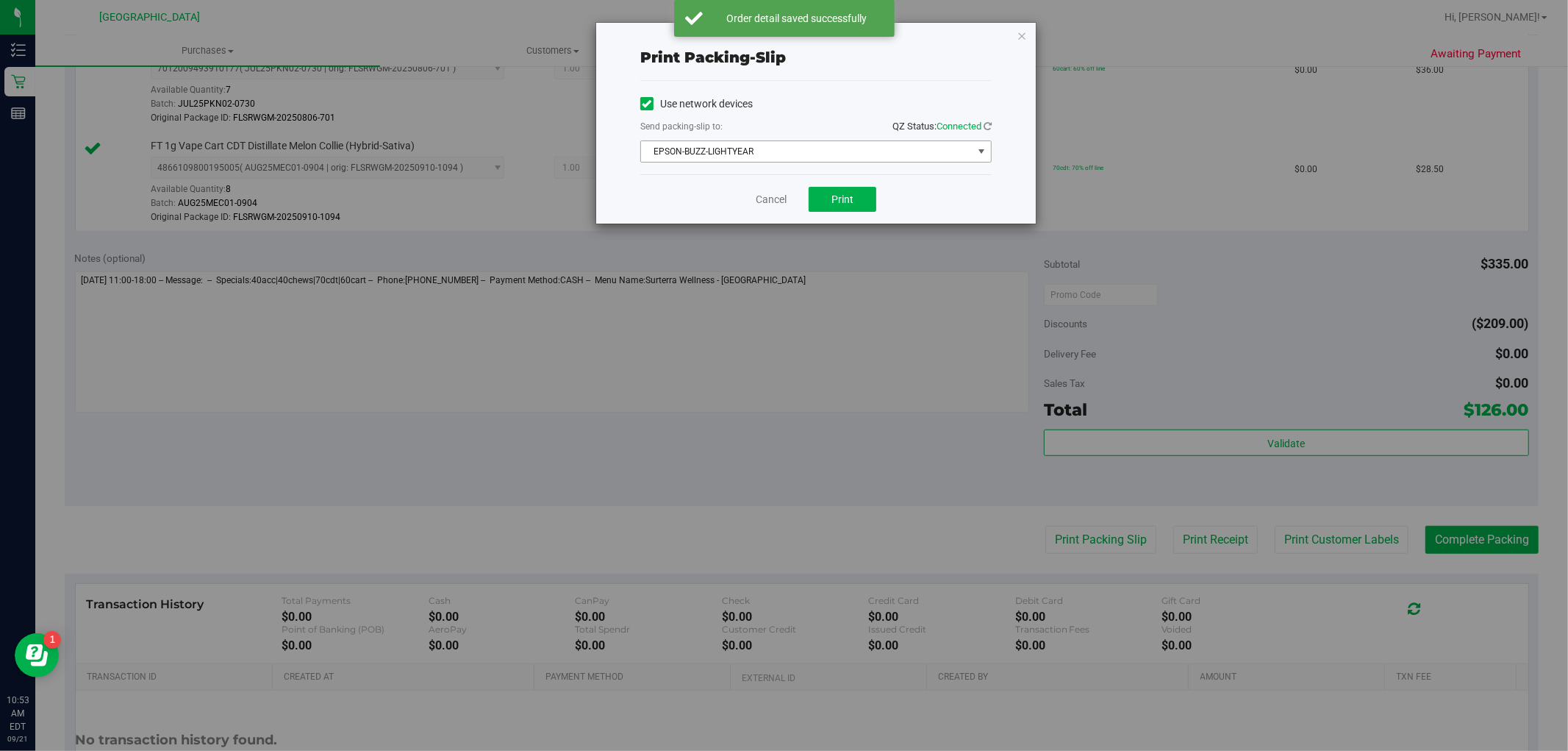
click at [842, 149] on span "EPSON-BUZZ-LIGHTYEAR" at bounding box center [807, 152] width 332 height 20
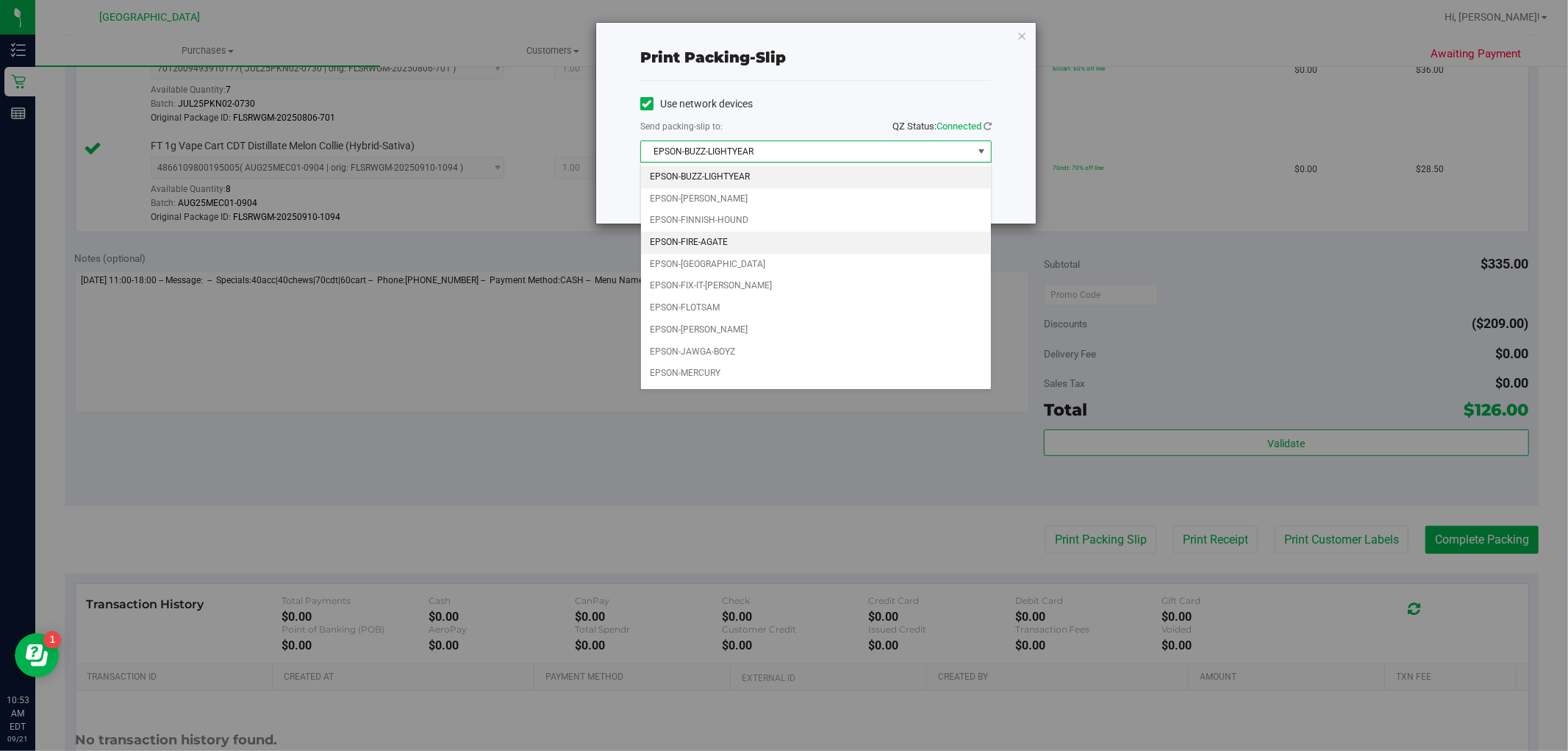
click at [803, 243] on li "EPSON-FIRE-AGATE" at bounding box center [815, 242] width 350 height 22
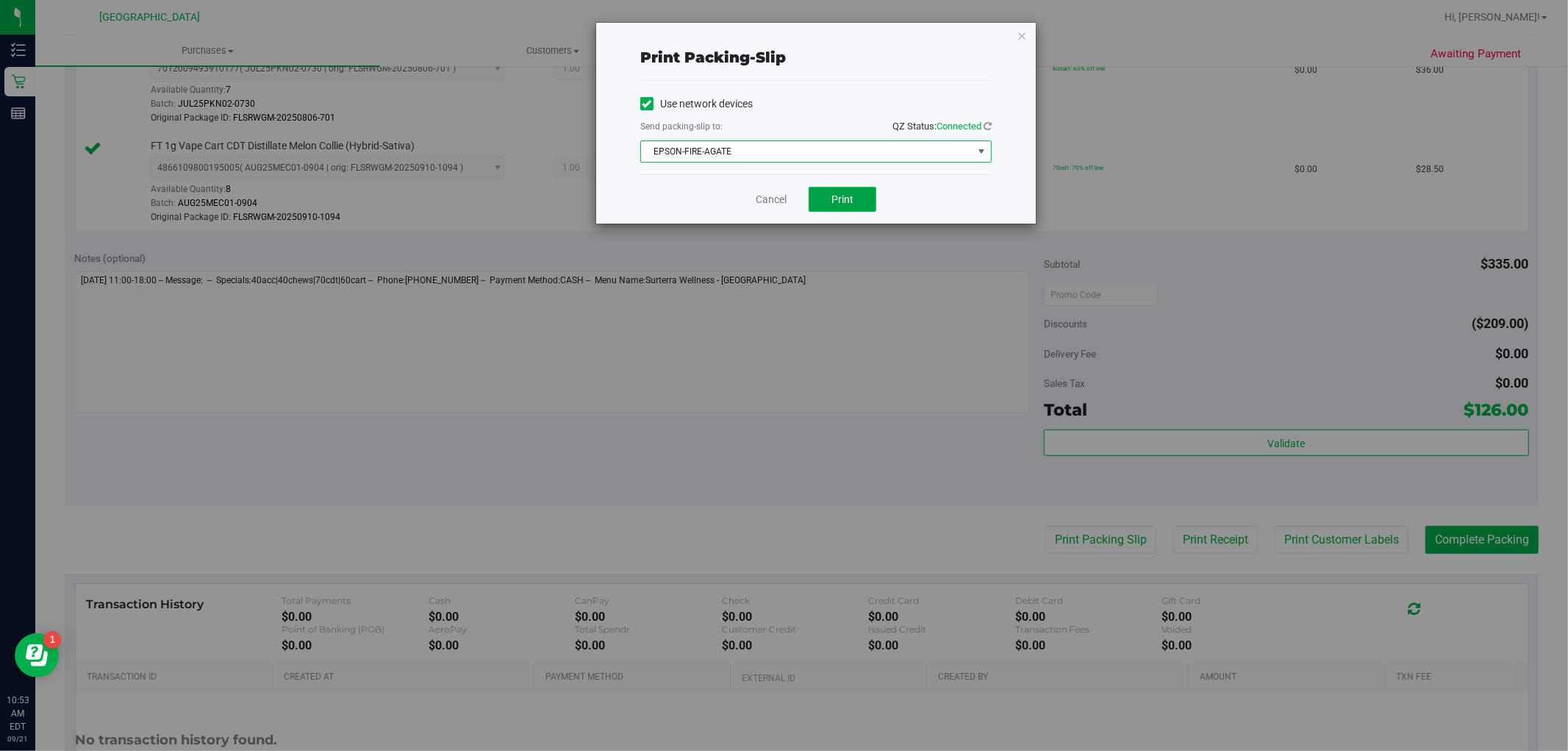
click at [821, 198] on button "Print" at bounding box center [842, 199] width 68 height 25
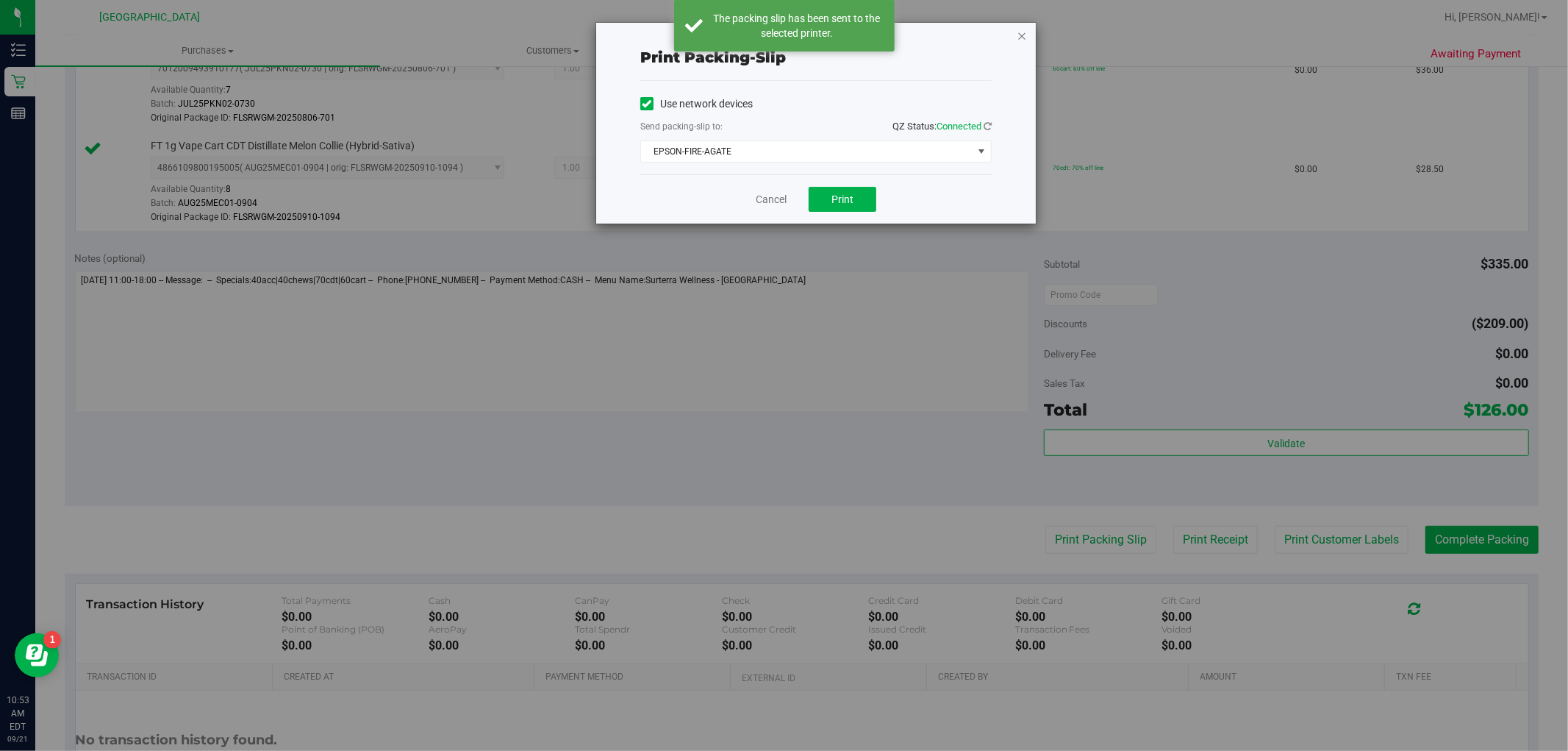
click at [1018, 33] on icon "button" at bounding box center [1021, 35] width 10 height 17
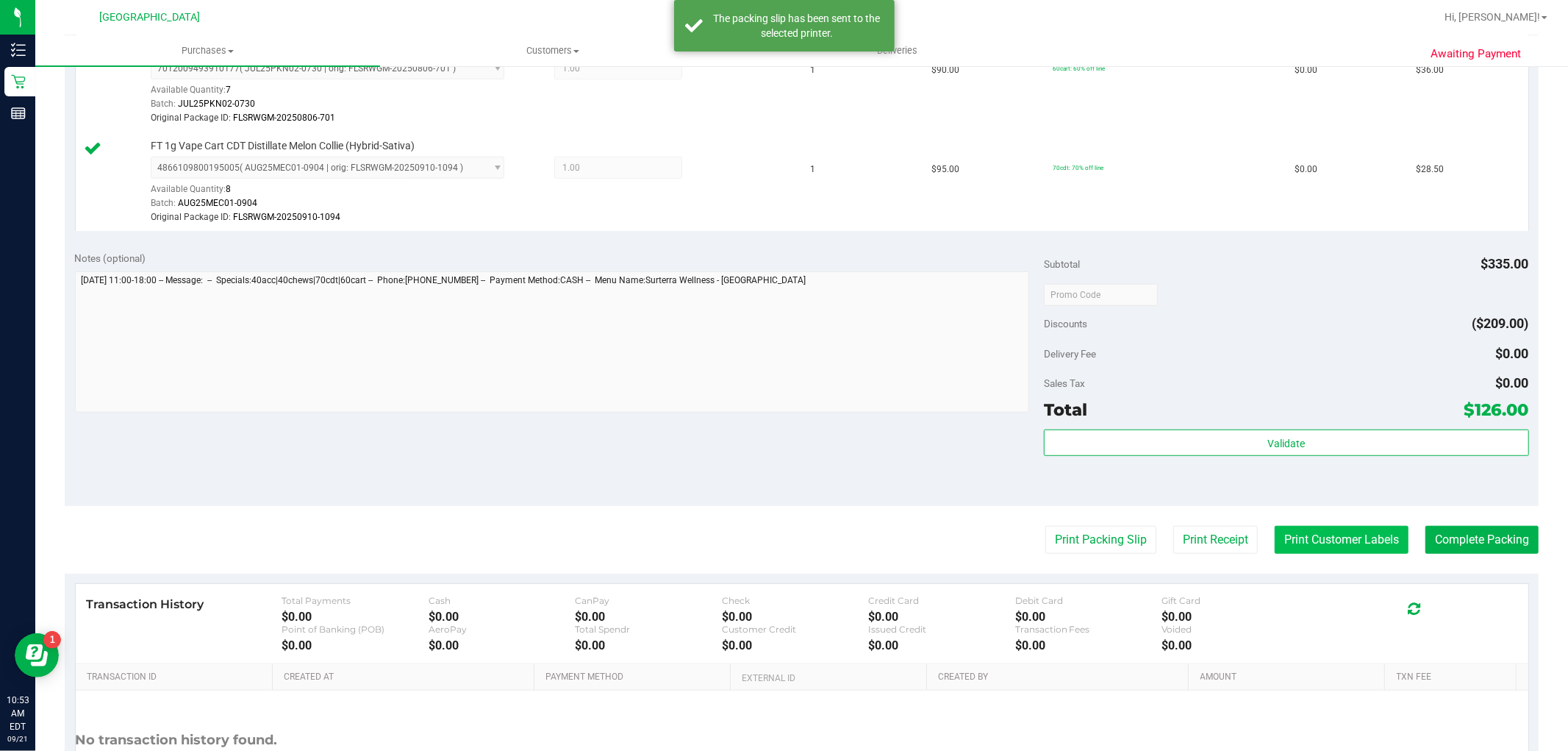
click at [1366, 535] on button "Print Customer Labels" at bounding box center [1342, 539] width 134 height 28
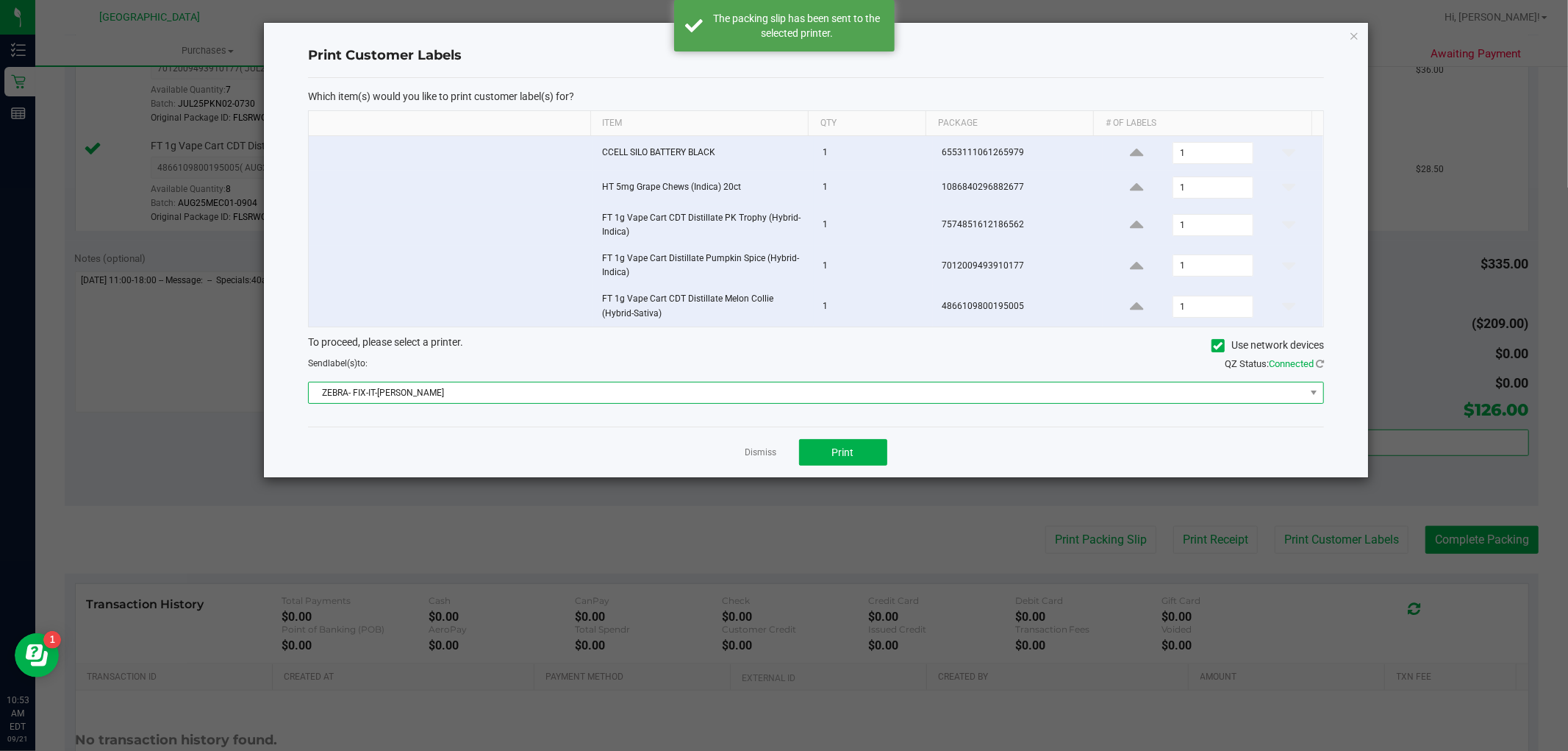
click at [871, 400] on span "ZEBRA- FIX-IT-[PERSON_NAME]" at bounding box center [807, 392] width 996 height 20
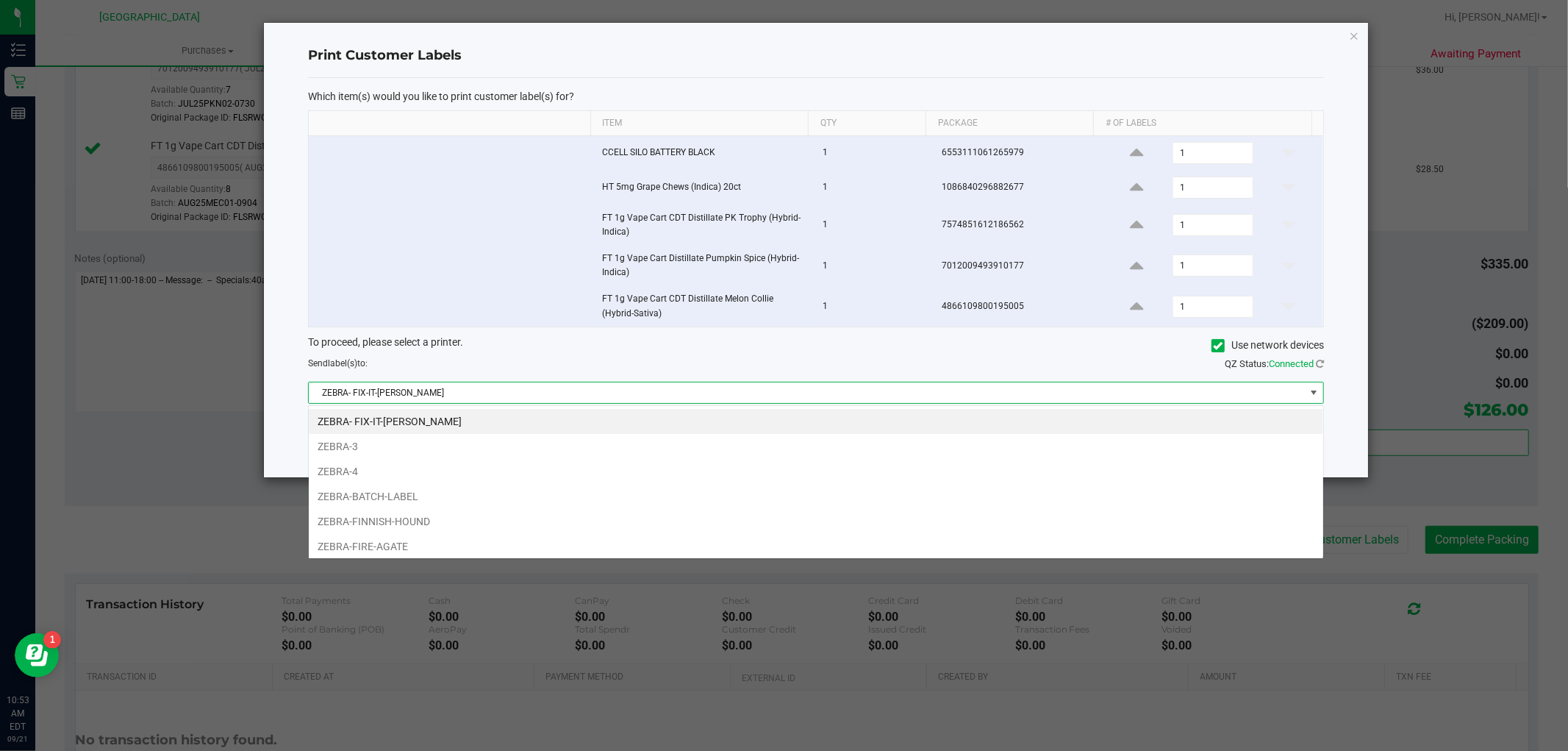
scroll to position [22, 1016]
click at [727, 545] on li "ZEBRA-FIRE-AGATE" at bounding box center [816, 547] width 1014 height 25
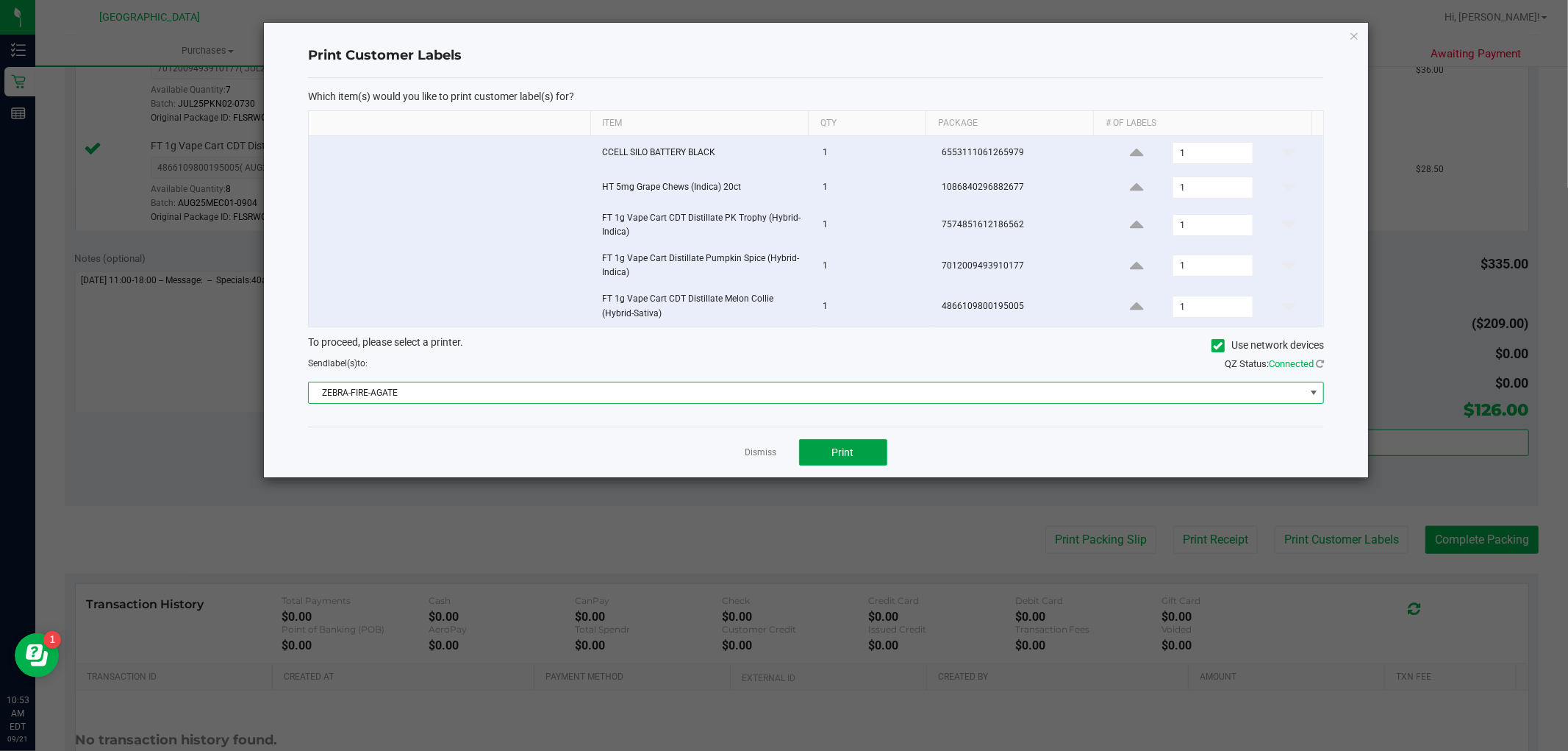
click at [846, 453] on span "Print" at bounding box center [843, 451] width 22 height 12
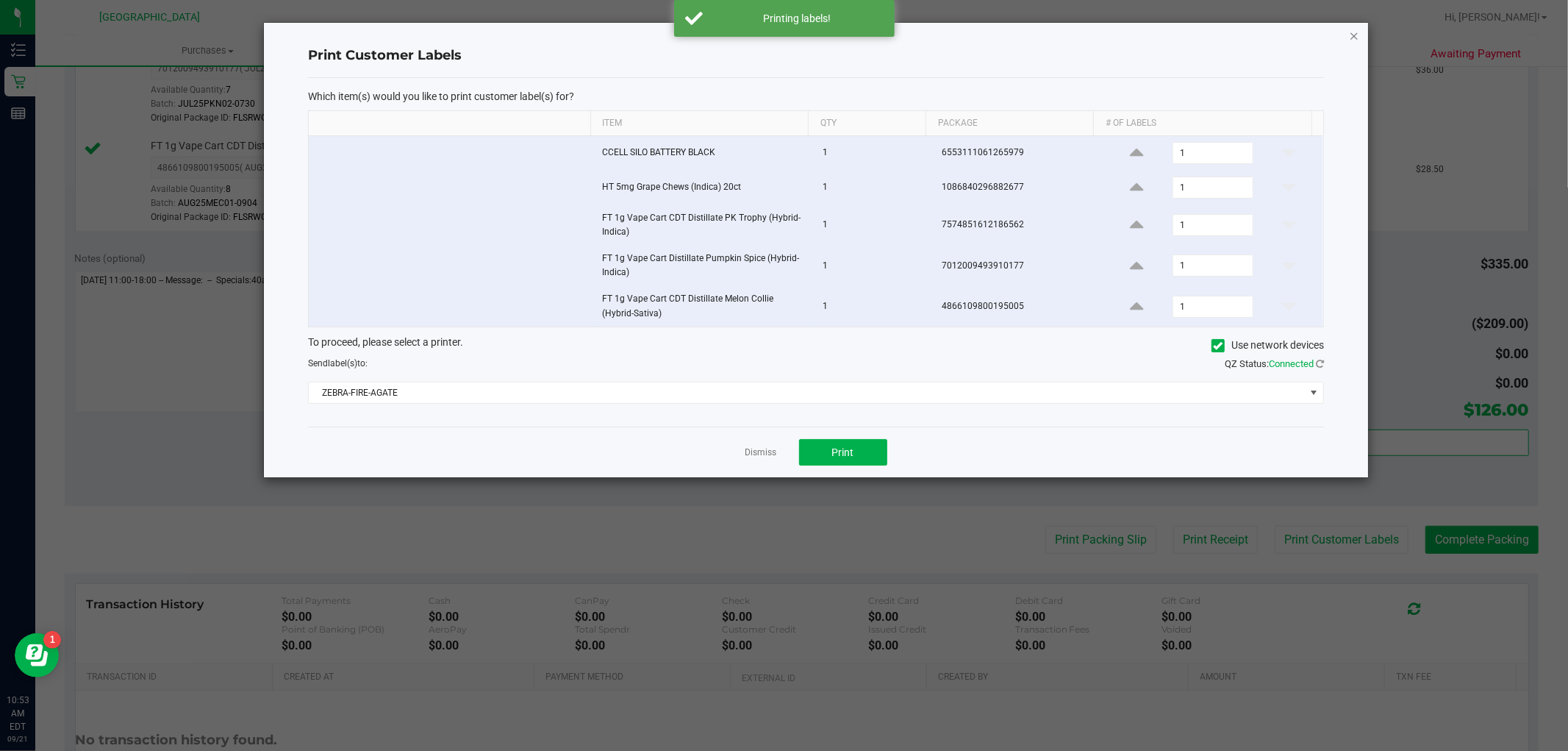
click at [1357, 33] on icon "button" at bounding box center [1354, 35] width 10 height 17
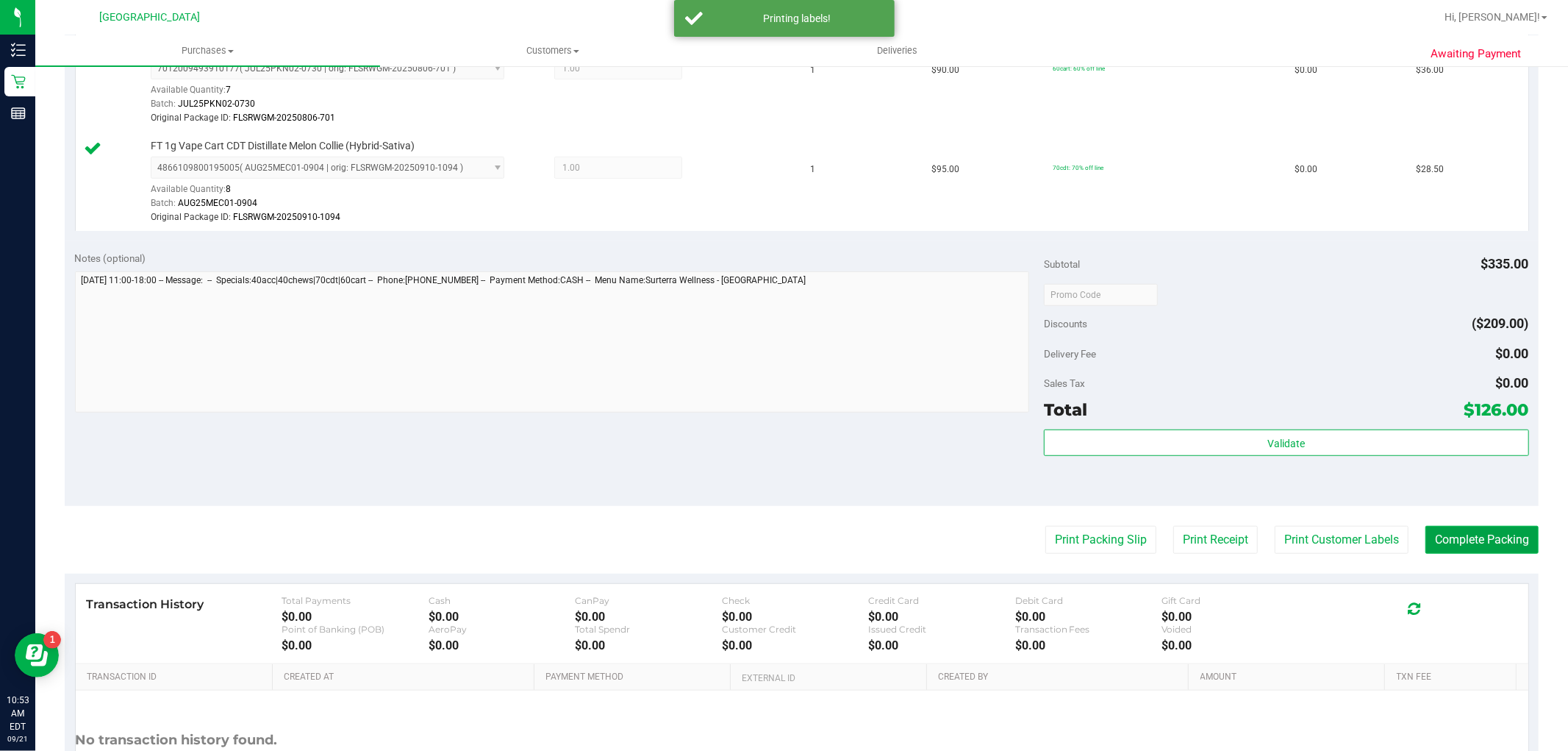
click at [1466, 550] on button "Complete Packing" at bounding box center [1482, 539] width 113 height 28
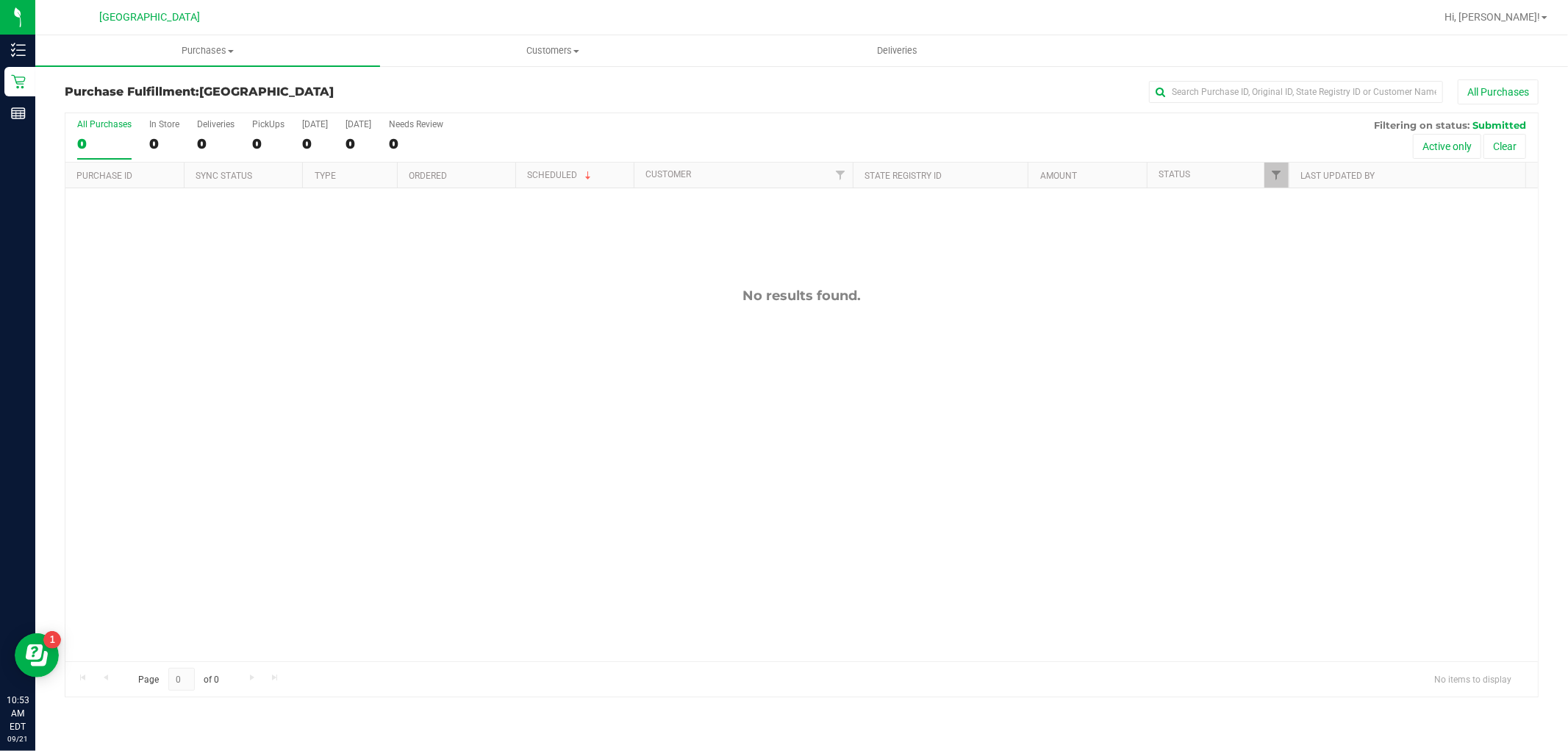
click at [342, 672] on div "Page 0 of 0 No items to display" at bounding box center [801, 678] width 1473 height 35
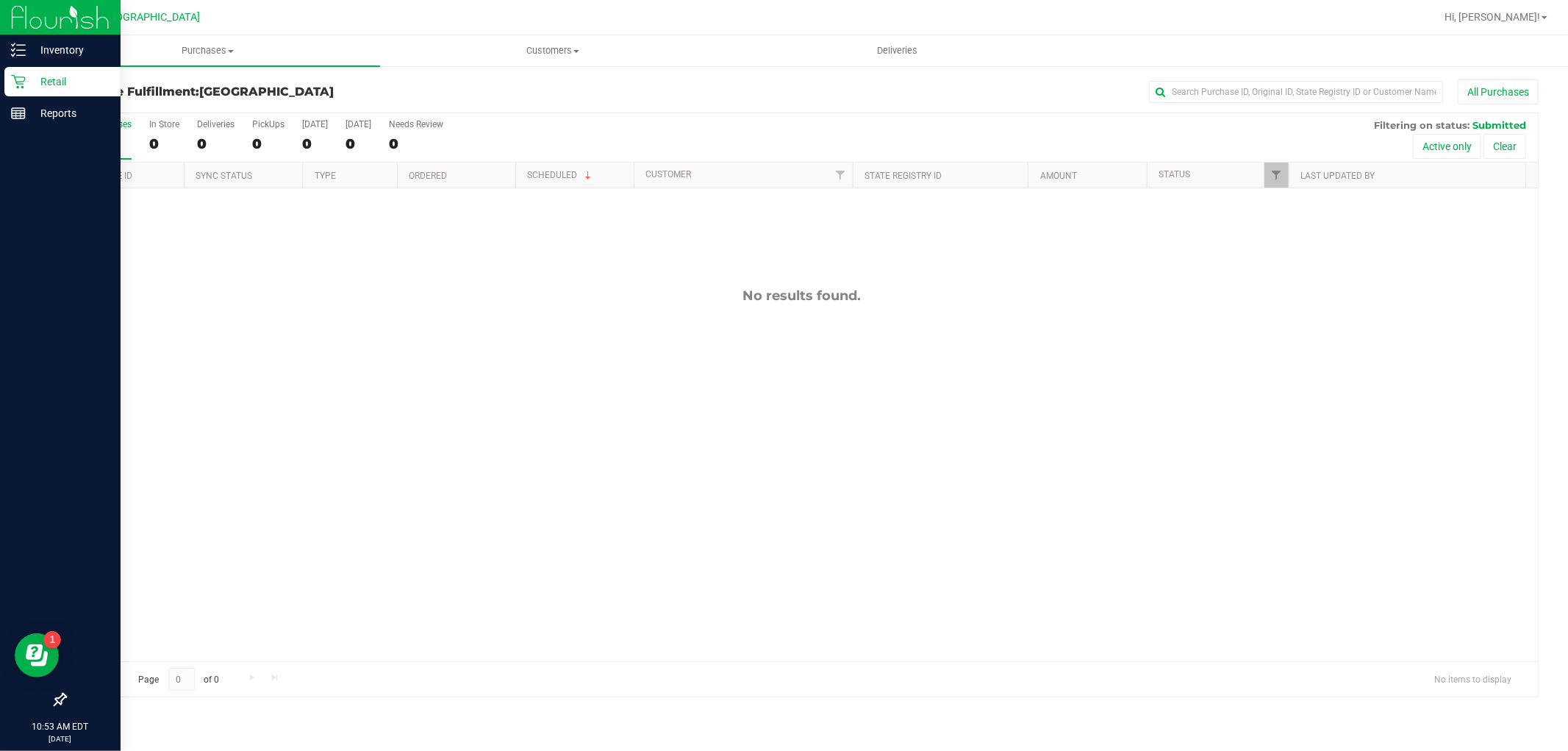
click at [27, 82] on p "Retail" at bounding box center [70, 82] width 88 height 17
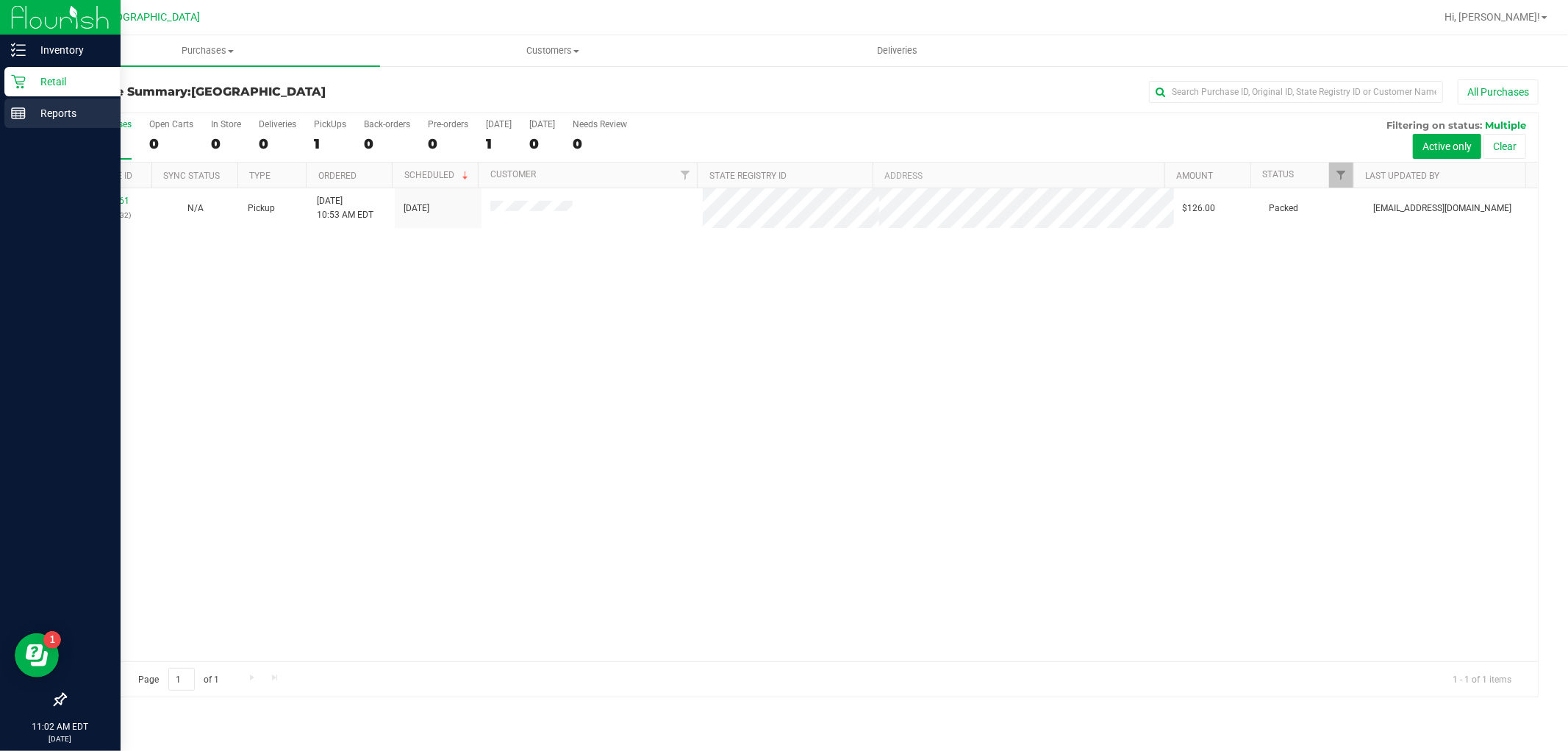
click at [51, 118] on p "Reports" at bounding box center [70, 113] width 88 height 17
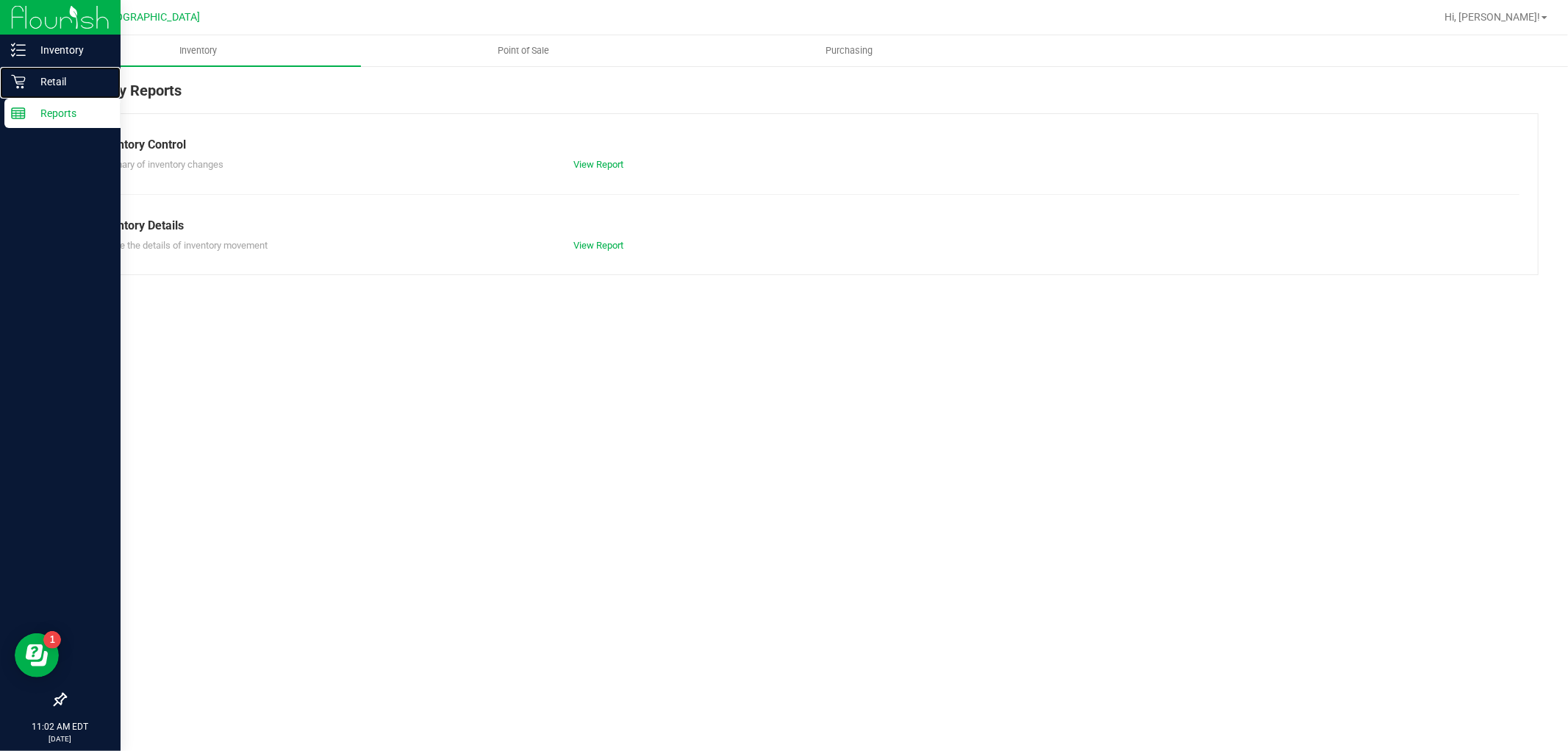
click at [67, 81] on p "Retail" at bounding box center [70, 82] width 88 height 17
